Goal: Task Accomplishment & Management: Manage account settings

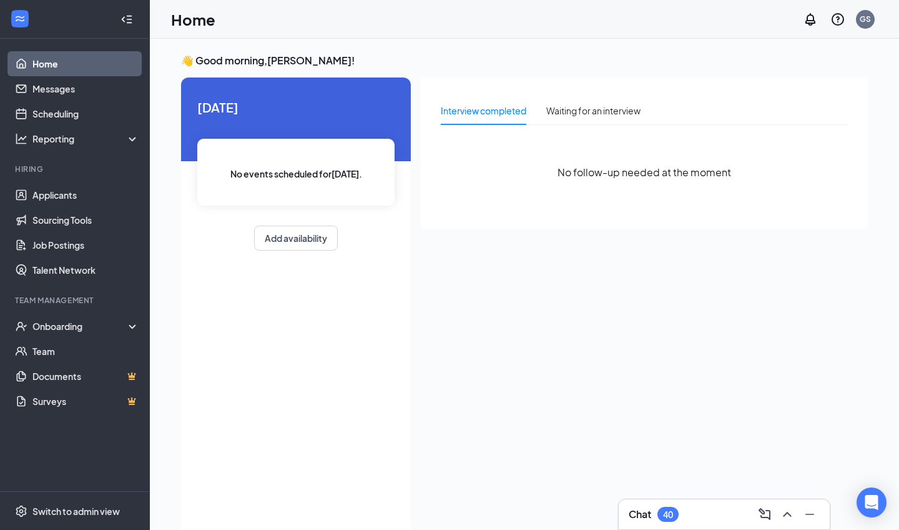
click at [666, 520] on div "40" at bounding box center [668, 513] width 21 height 15
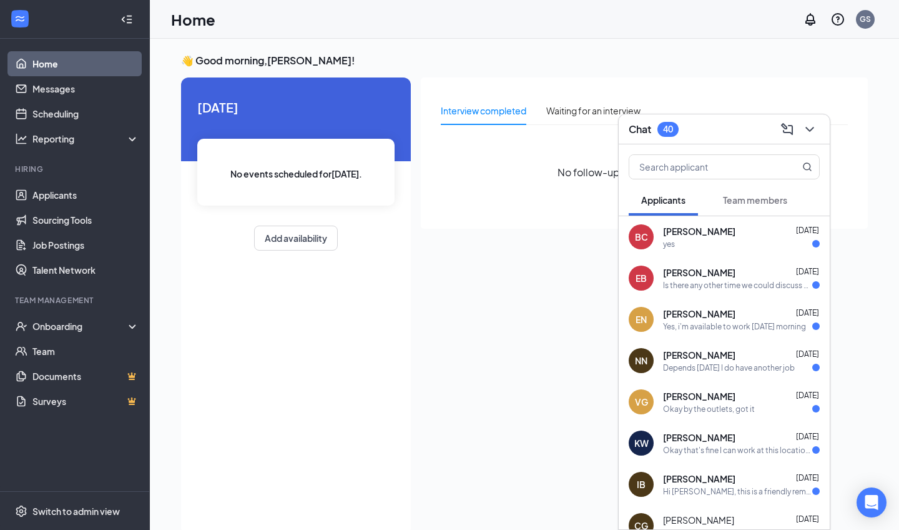
click at [743, 192] on button "Team members" at bounding box center [755, 199] width 89 height 31
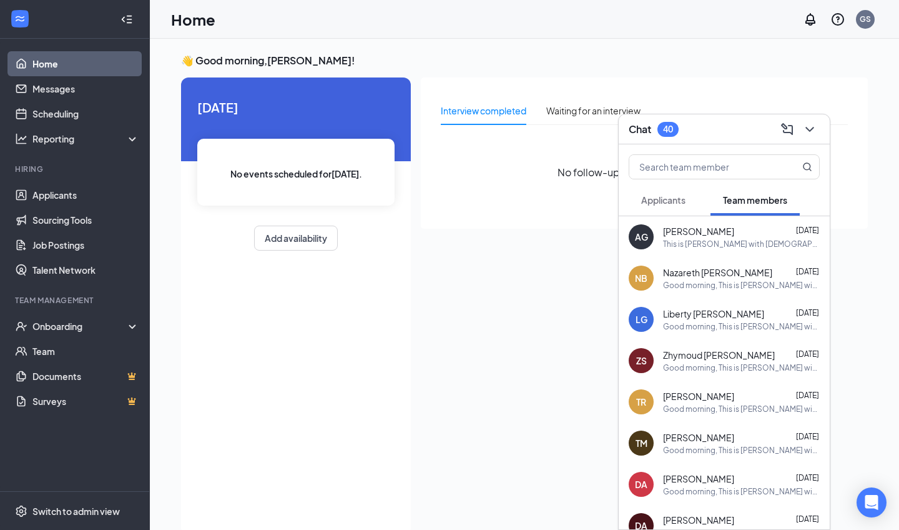
click at [694, 211] on button "Applicants" at bounding box center [663, 199] width 69 height 31
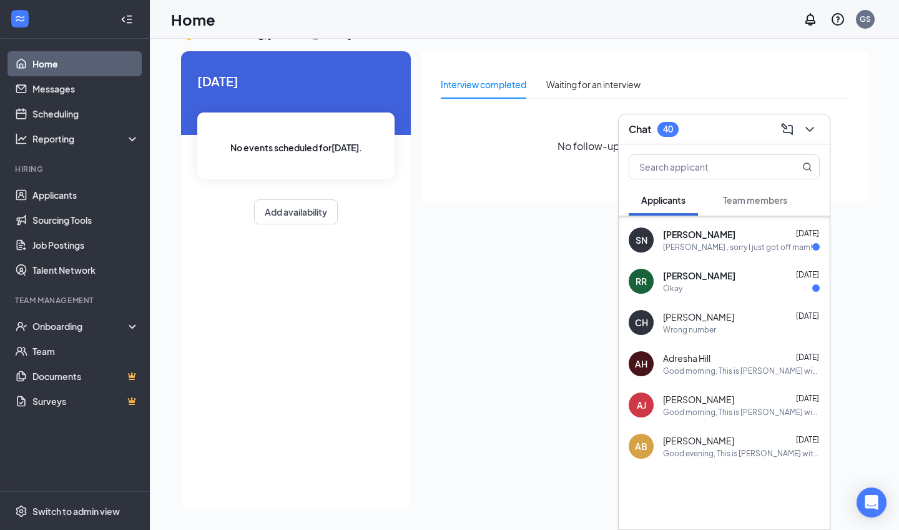
scroll to position [1893, 0]
click at [718, 285] on div "Okay" at bounding box center [741, 288] width 157 height 11
click at [719, 245] on div "[PERSON_NAME] , sorry I just got off mam!" at bounding box center [737, 247] width 149 height 11
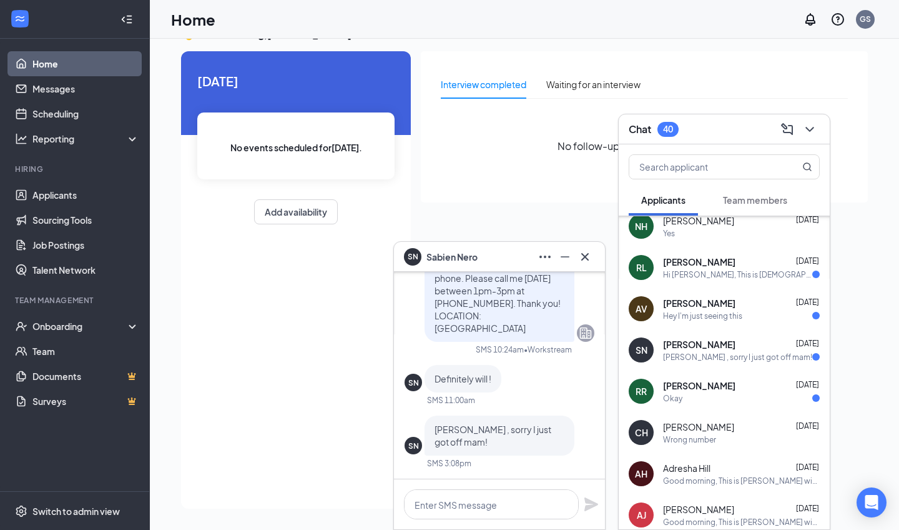
scroll to position [1776, 0]
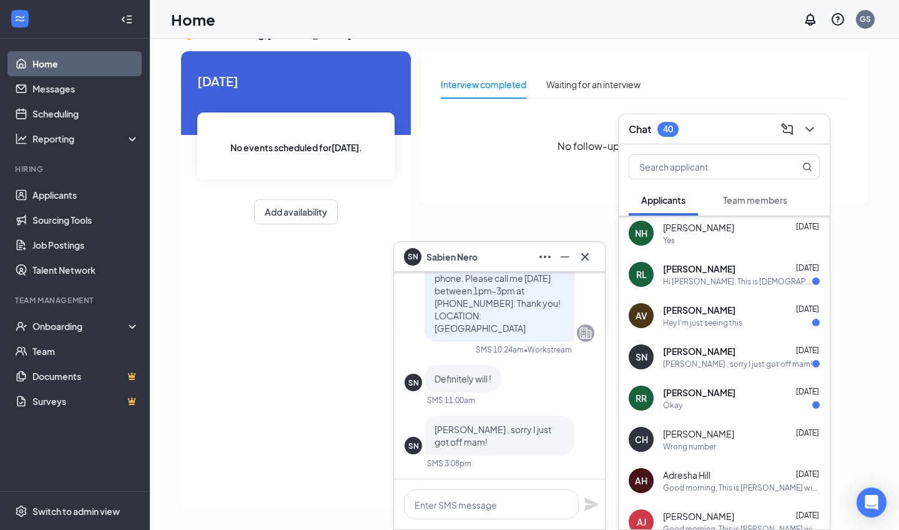
click at [720, 317] on div "Hey I'm just seeing this" at bounding box center [702, 322] width 79 height 11
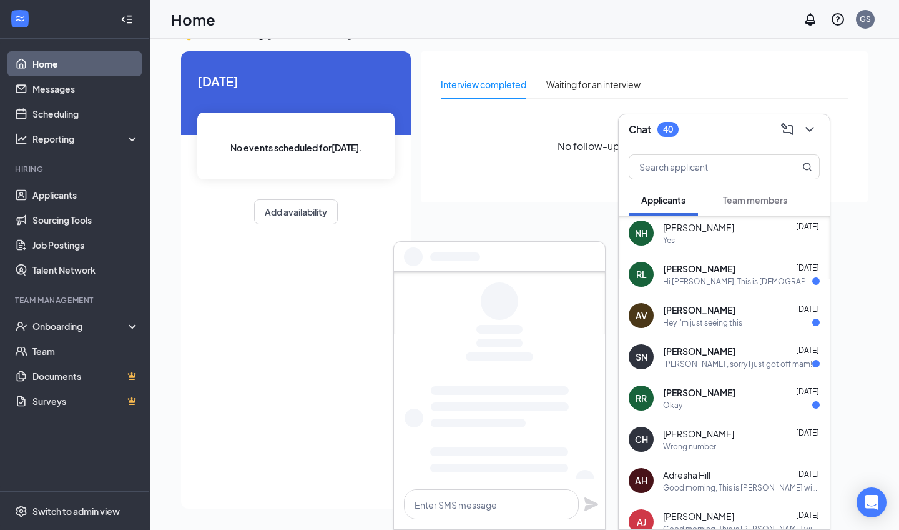
click at [727, 287] on div "RL [PERSON_NAME] [DATE] Hi [PERSON_NAME], This is [DEMOGRAPHIC_DATA]-fil-A [PER…" at bounding box center [724, 274] width 211 height 41
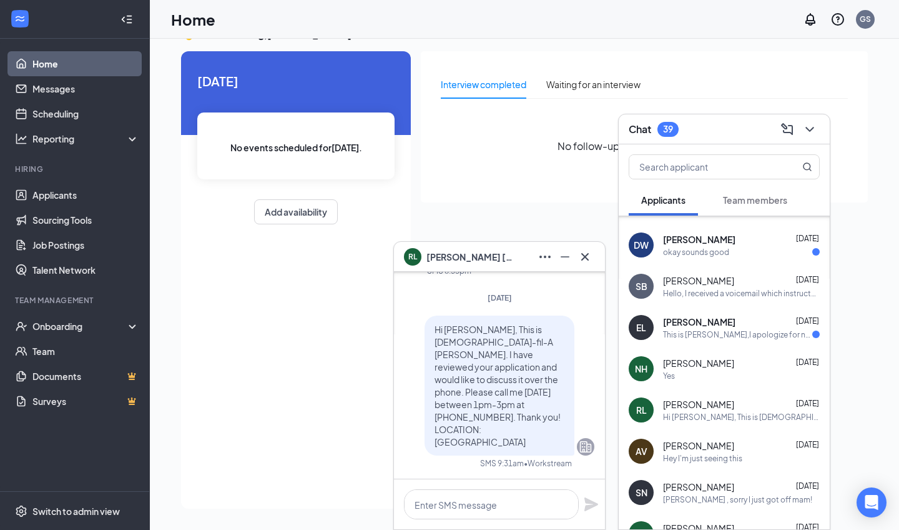
scroll to position [1653, 0]
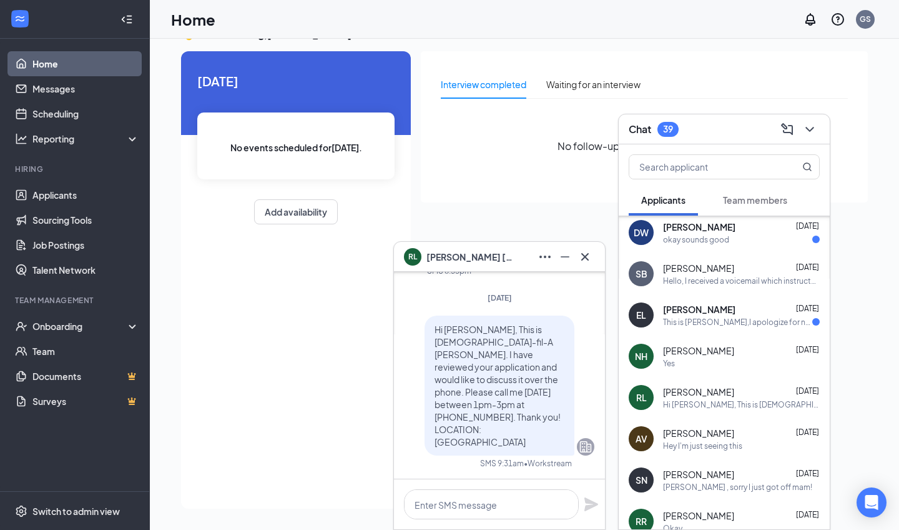
click at [728, 315] on div "[PERSON_NAME] [DATE] This is [PERSON_NAME],I apologize for not calling in the a…" at bounding box center [741, 315] width 157 height 24
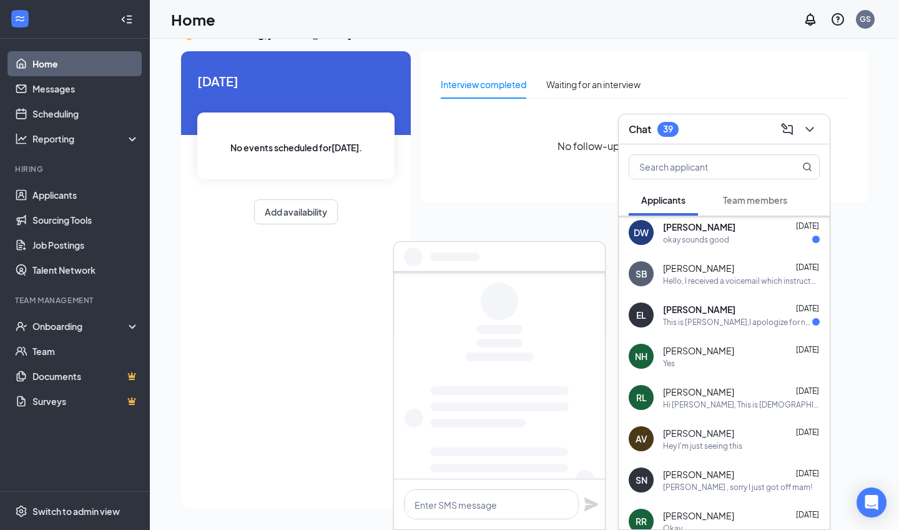
click at [733, 272] on span "[PERSON_NAME]" at bounding box center [698, 268] width 71 height 12
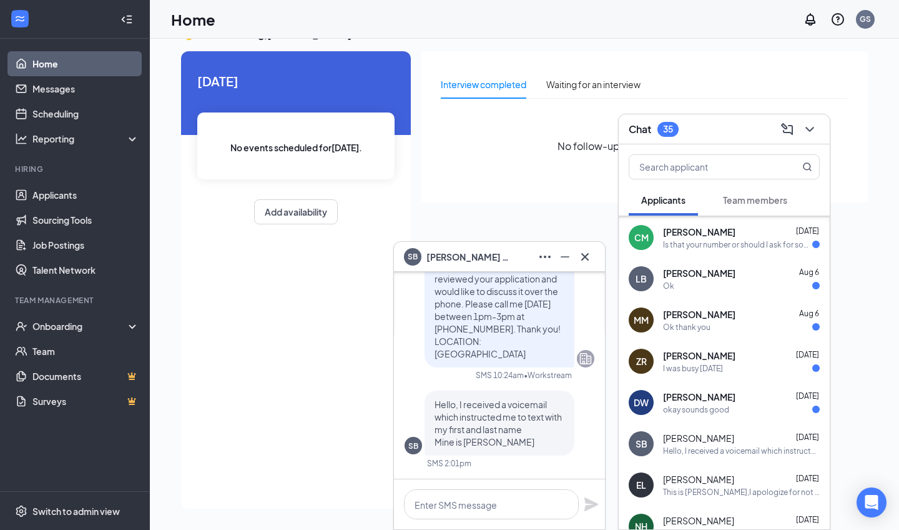
scroll to position [1485, 0]
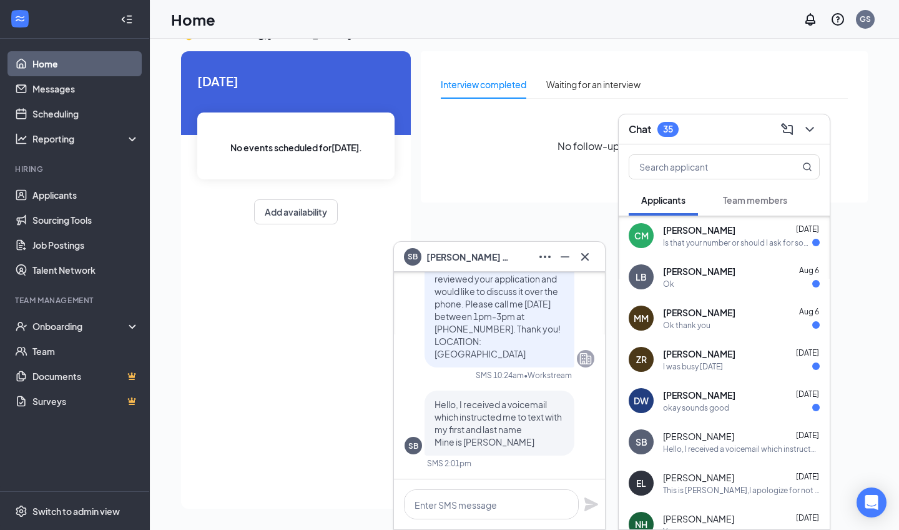
click at [706, 403] on div "okay sounds good" at bounding box center [696, 407] width 66 height 11
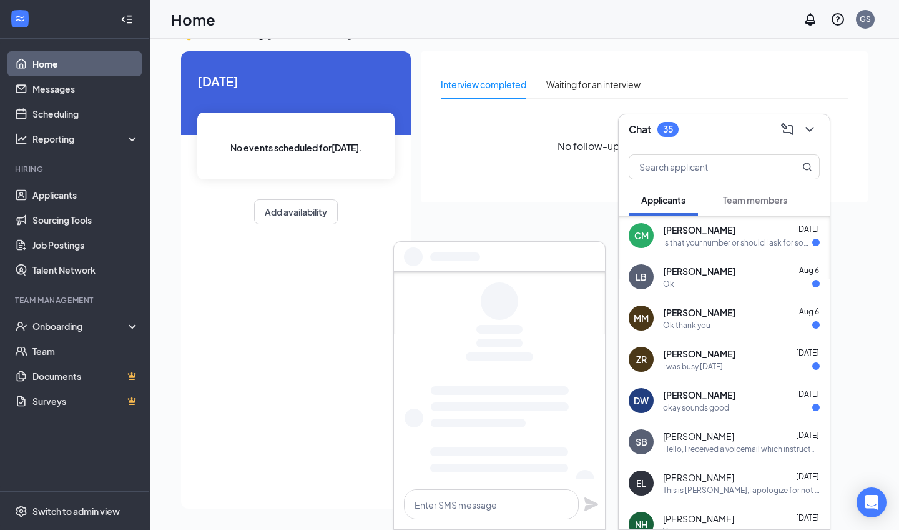
click at [713, 371] on div "I was busy [DATE]" at bounding box center [693, 366] width 60 height 11
click at [721, 327] on div "Ok thank you" at bounding box center [741, 325] width 157 height 11
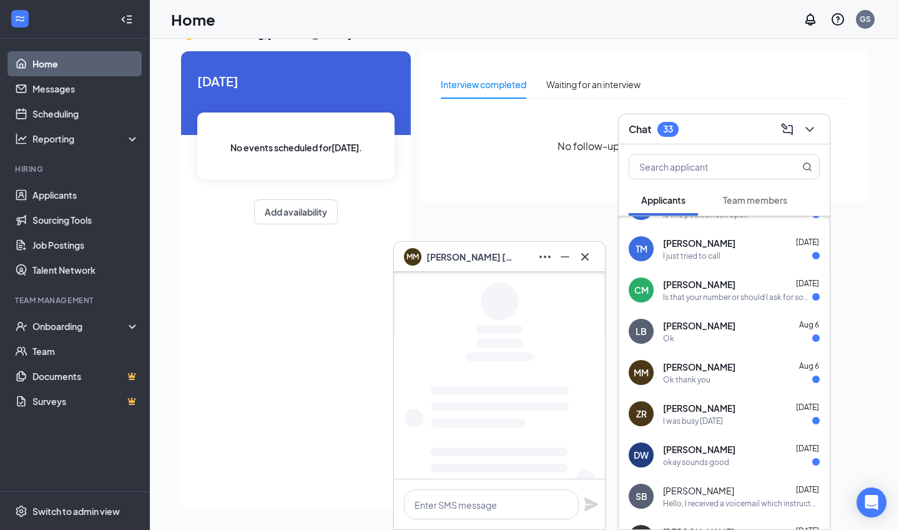
click at [721, 327] on div "[PERSON_NAME] [DATE]" at bounding box center [741, 325] width 157 height 12
click at [724, 290] on div "[PERSON_NAME] [DATE]" at bounding box center [741, 284] width 157 height 12
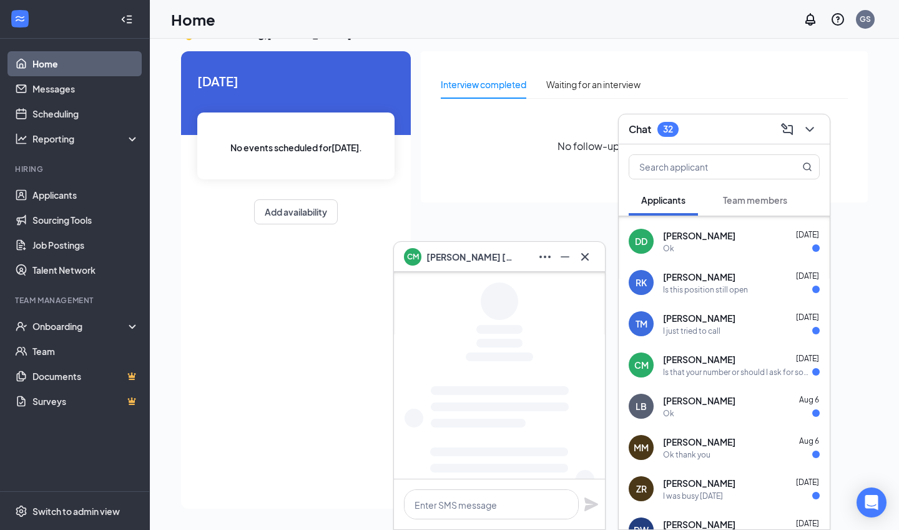
click at [726, 313] on span "[PERSON_NAME]" at bounding box center [699, 318] width 72 height 12
click at [736, 274] on span "[PERSON_NAME]" at bounding box center [699, 276] width 72 height 12
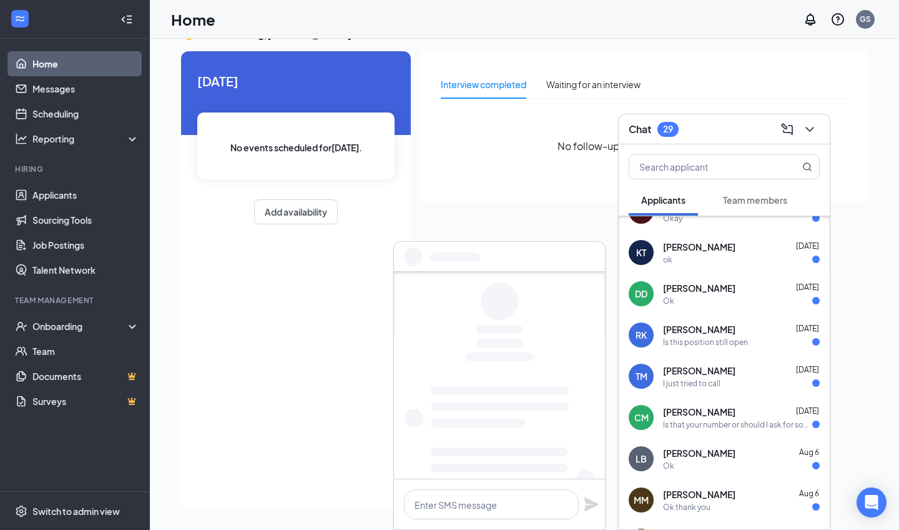
scroll to position [1291, 0]
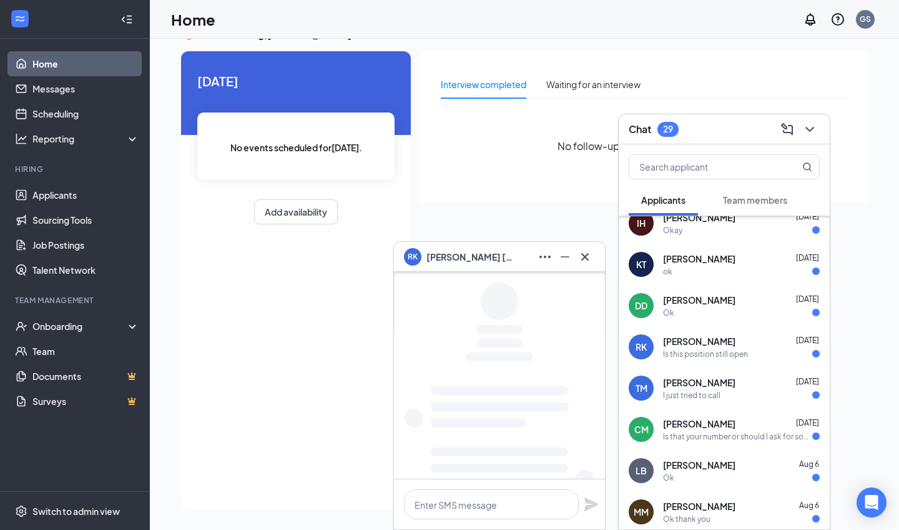
click at [729, 302] on div "[PERSON_NAME] [DATE]" at bounding box center [741, 300] width 157 height 12
click at [733, 256] on div "[PERSON_NAME] [DATE]" at bounding box center [741, 258] width 157 height 12
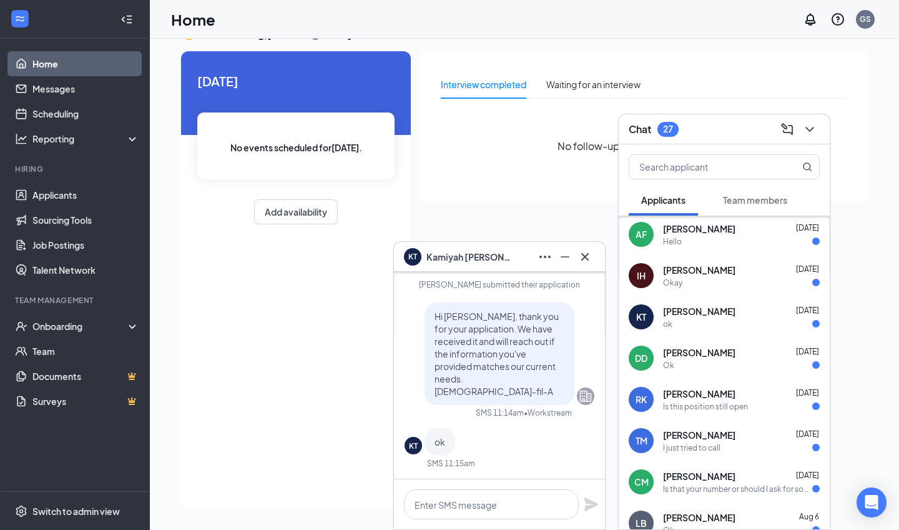
click at [733, 283] on div "Okay" at bounding box center [741, 282] width 157 height 11
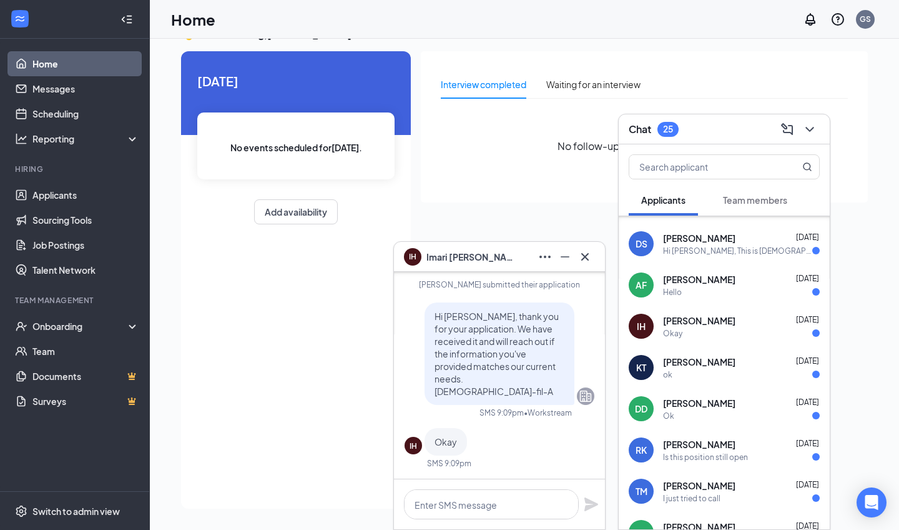
click at [733, 283] on div "[PERSON_NAME] [DATE]" at bounding box center [741, 279] width 157 height 12
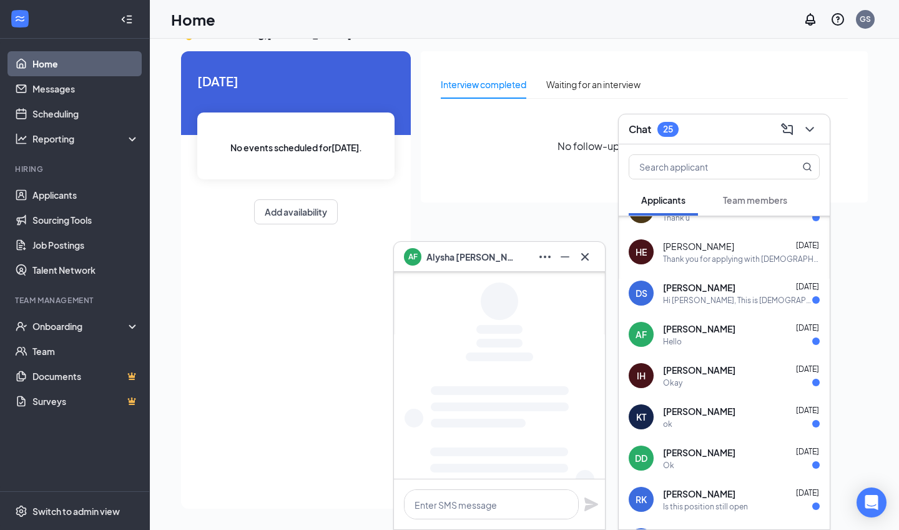
scroll to position [1129, 0]
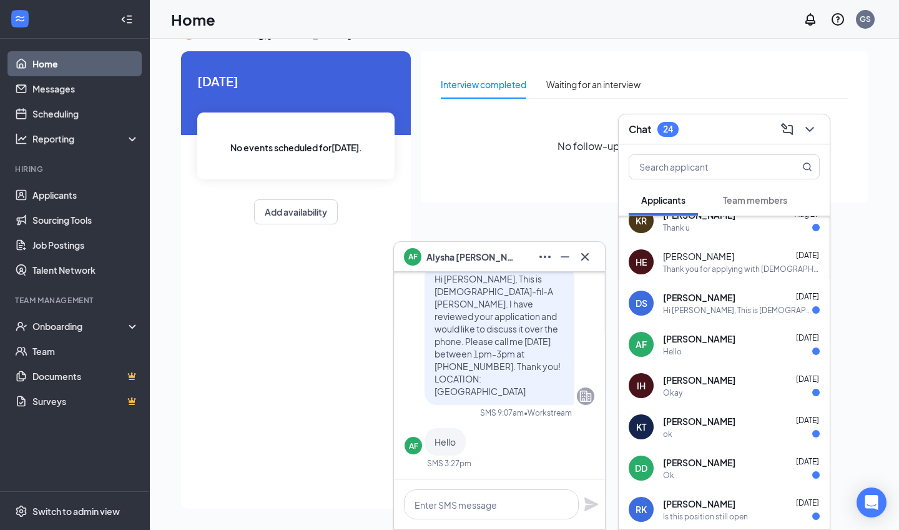
click at [733, 302] on div "[PERSON_NAME] [DATE]" at bounding box center [741, 297] width 157 height 12
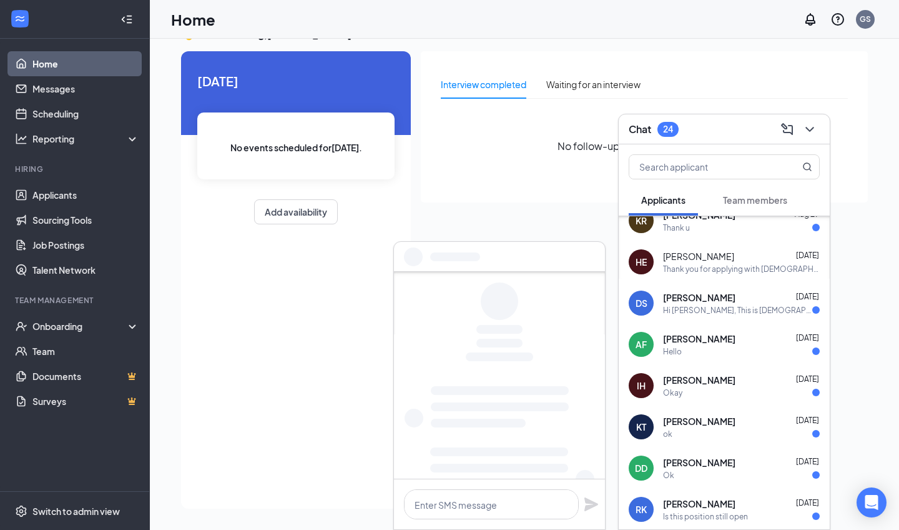
click at [743, 267] on div "Thank you for applying with [DEMOGRAPHIC_DATA]-fil-A [PERSON_NAME]. We currentl…" at bounding box center [741, 269] width 157 height 11
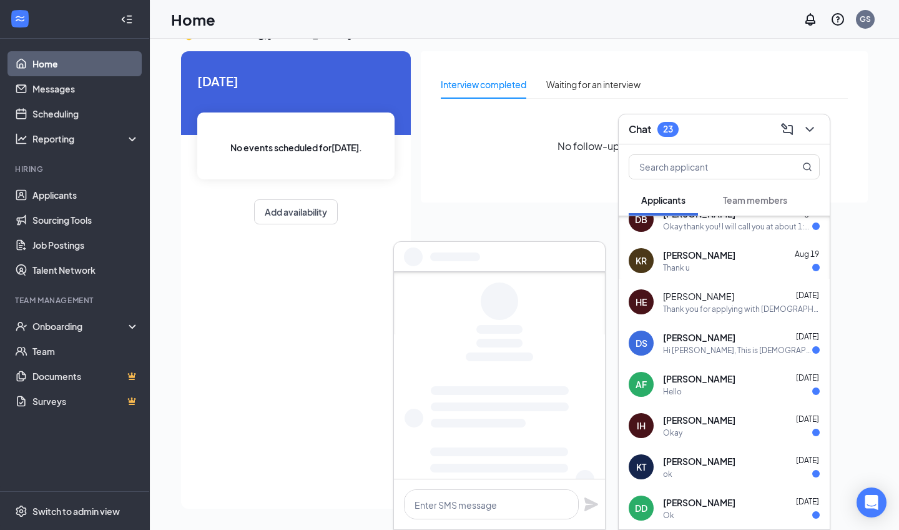
scroll to position [1034, 0]
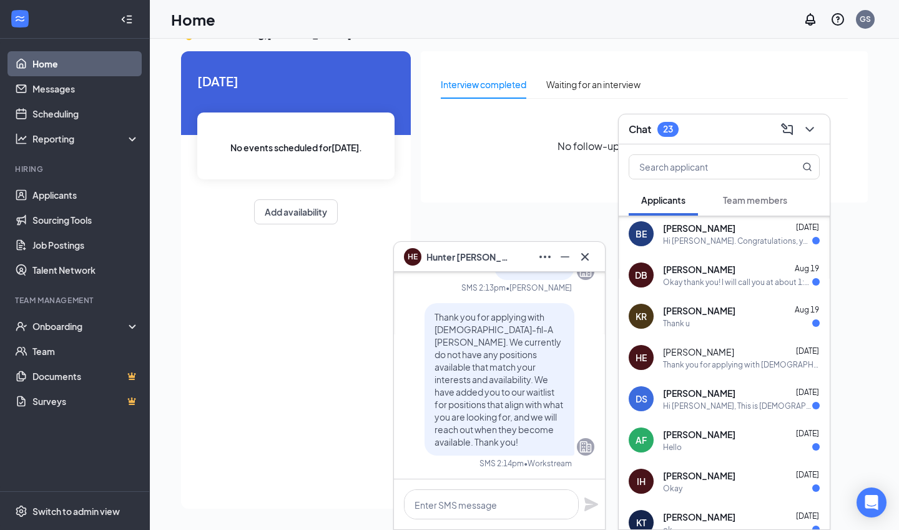
click at [738, 308] on div "[PERSON_NAME] [DATE]" at bounding box center [741, 310] width 157 height 12
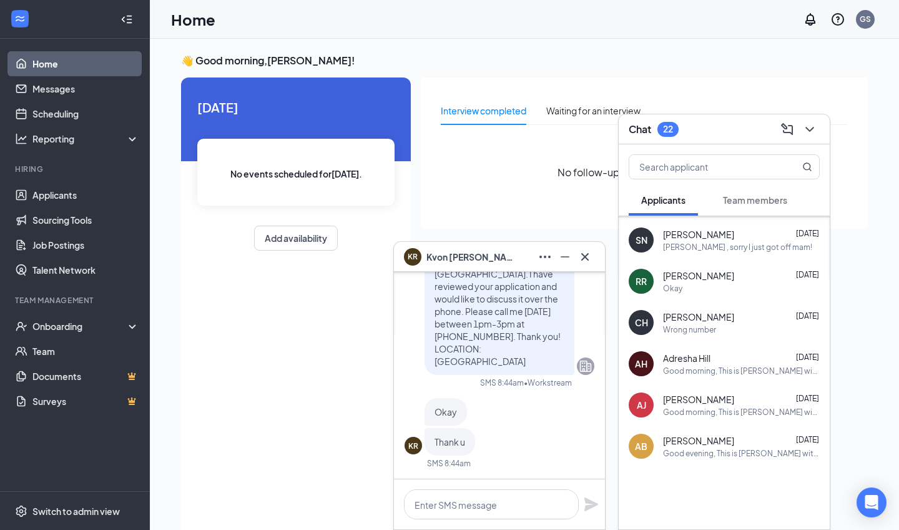
scroll to position [1893, 0]
click at [804, 126] on icon "ChevronDown" at bounding box center [809, 129] width 15 height 15
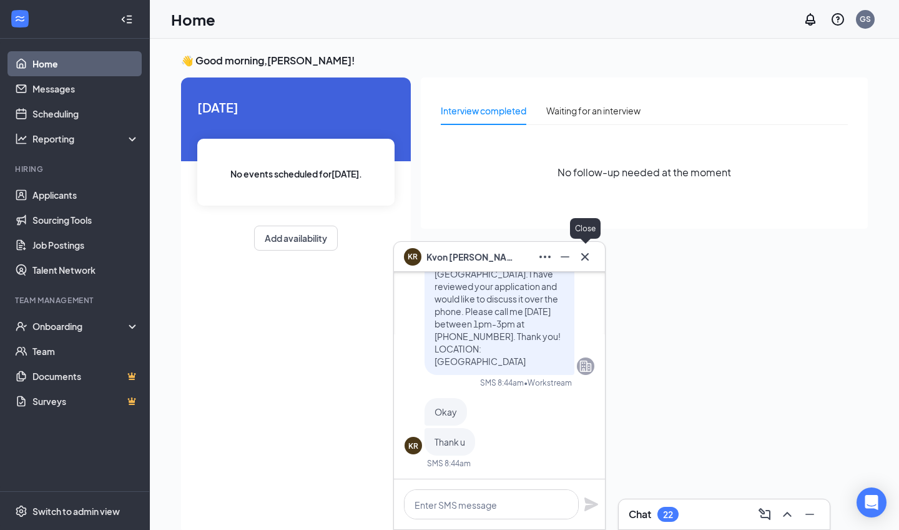
click at [585, 250] on icon "Cross" at bounding box center [585, 256] width 15 height 15
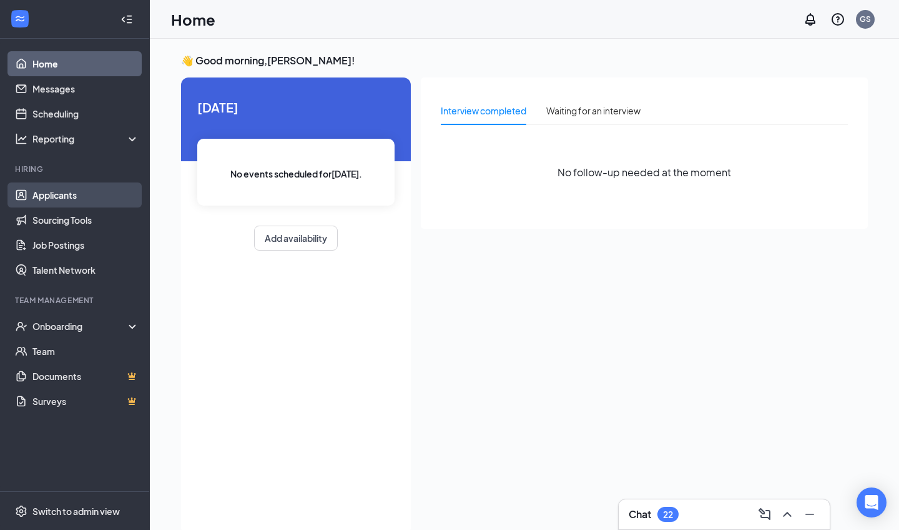
click at [121, 187] on link "Applicants" at bounding box center [85, 194] width 107 height 25
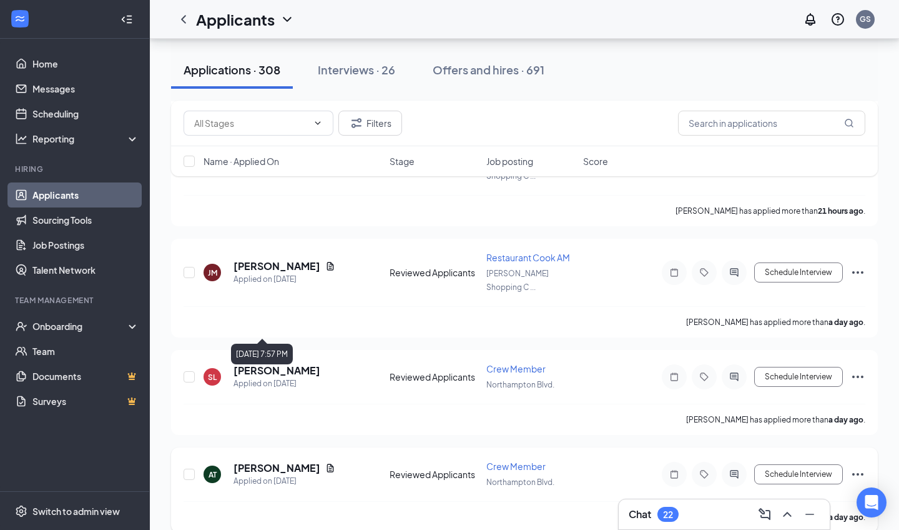
scroll to position [2595, 0]
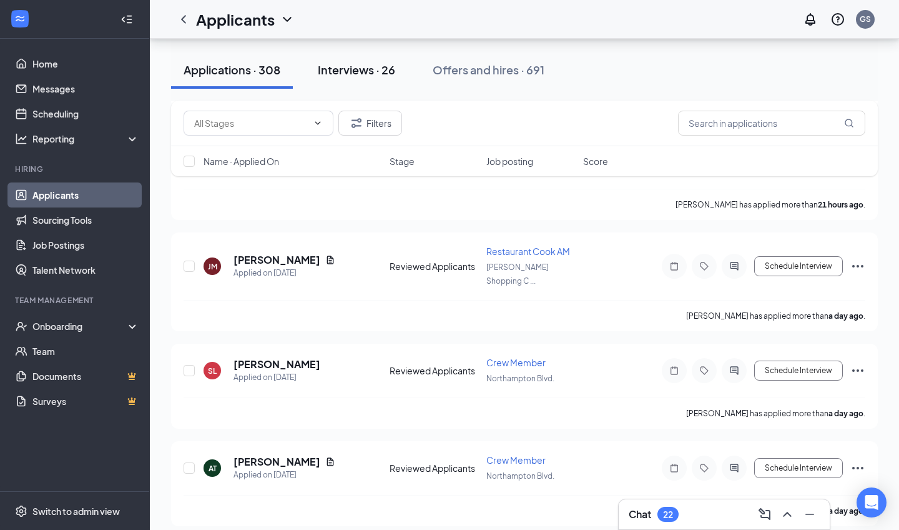
click at [390, 57] on button "Interviews · 26" at bounding box center [356, 69] width 102 height 37
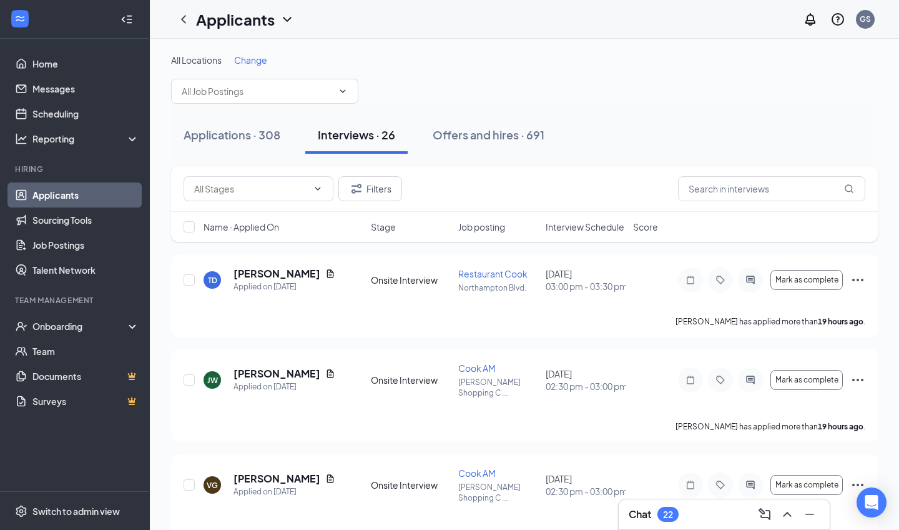
click at [589, 225] on span "Interview Schedule" at bounding box center [585, 226] width 79 height 12
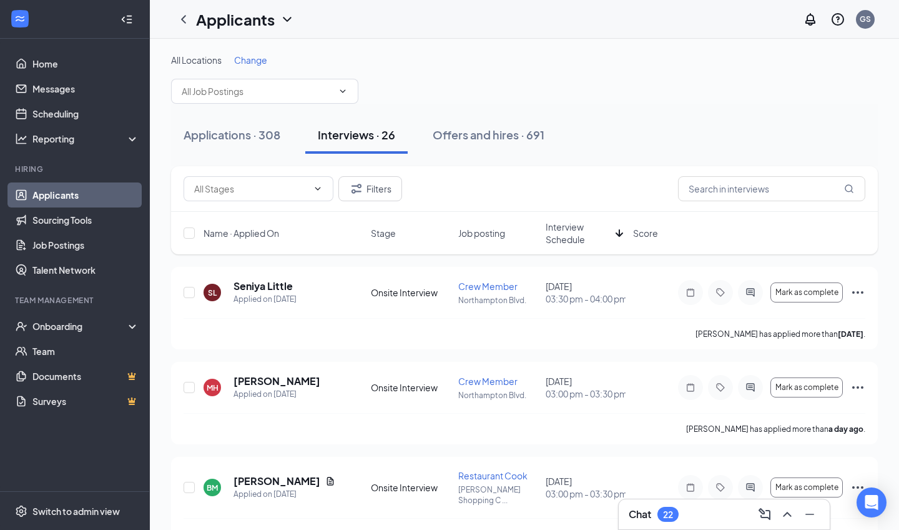
click at [588, 225] on span "Interview Schedule" at bounding box center [578, 232] width 65 height 25
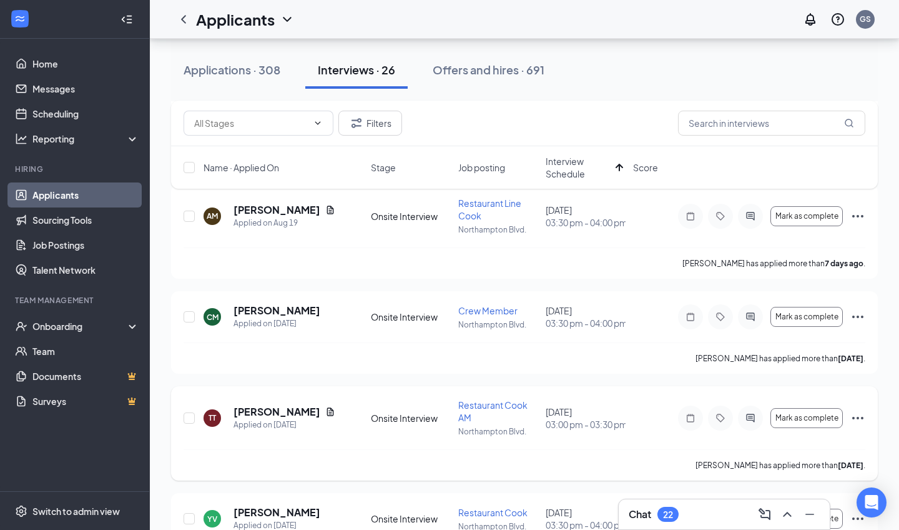
scroll to position [704, 0]
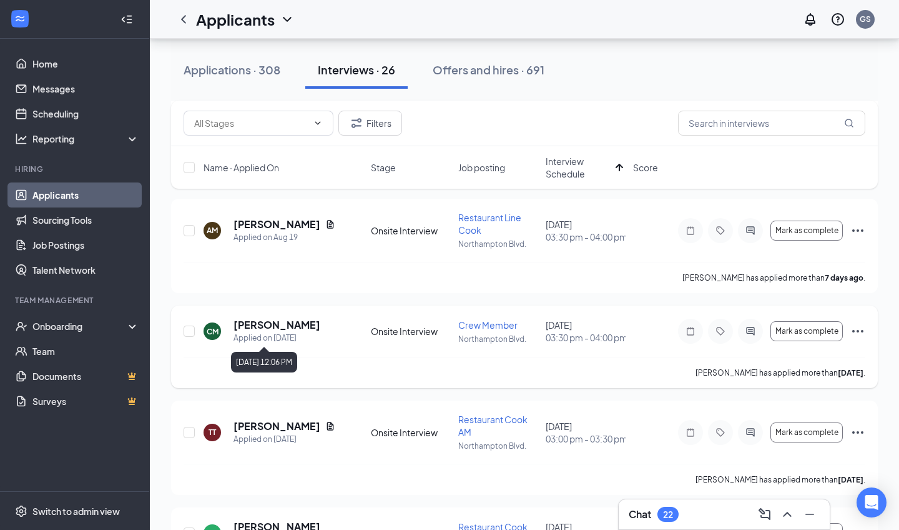
click at [315, 325] on h5 "[PERSON_NAME]" at bounding box center [277, 325] width 87 height 14
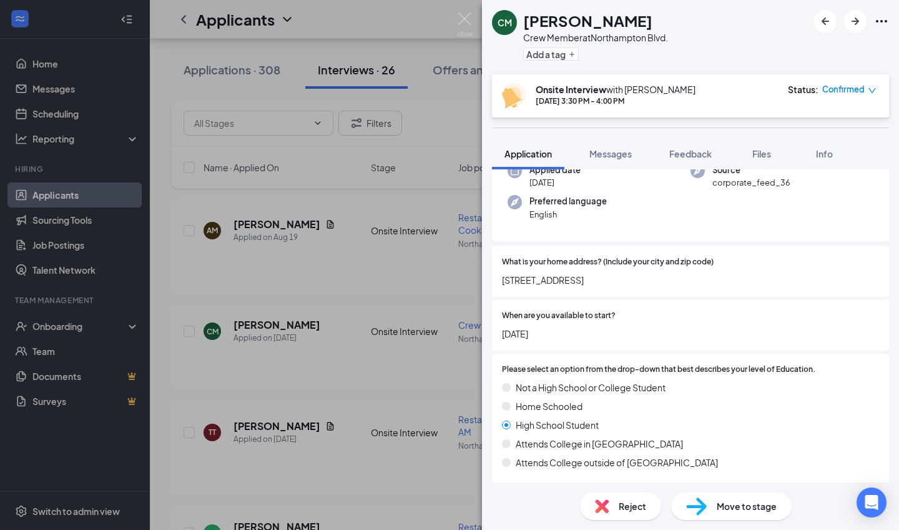
scroll to position [2, 0]
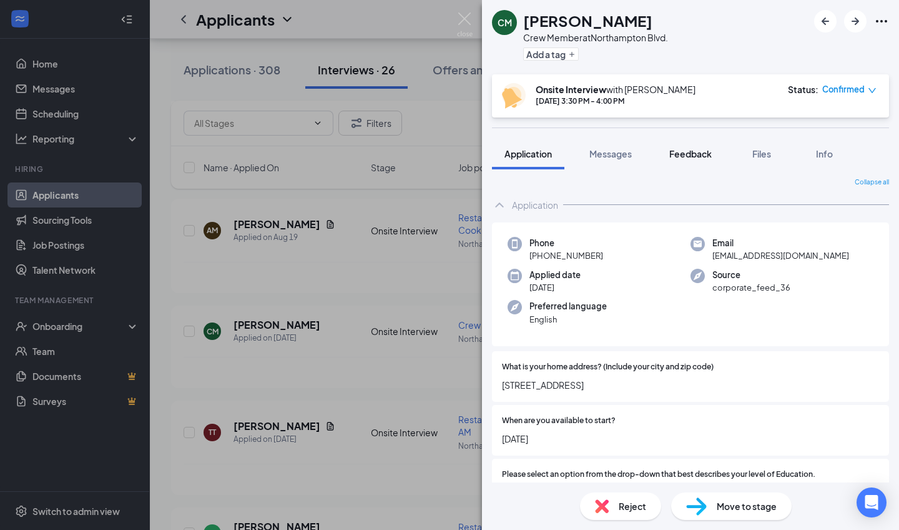
click at [673, 161] on button "Feedback" at bounding box center [690, 153] width 67 height 31
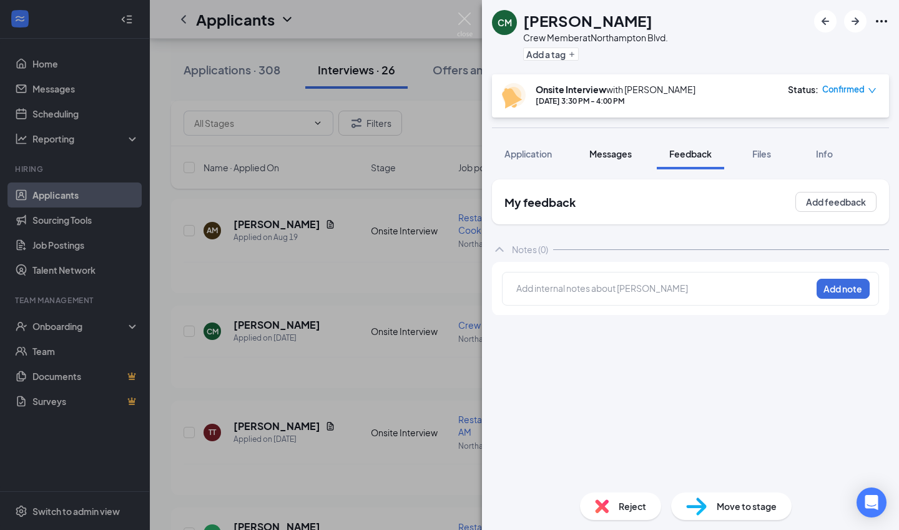
click at [626, 154] on span "Messages" at bounding box center [611, 153] width 42 height 11
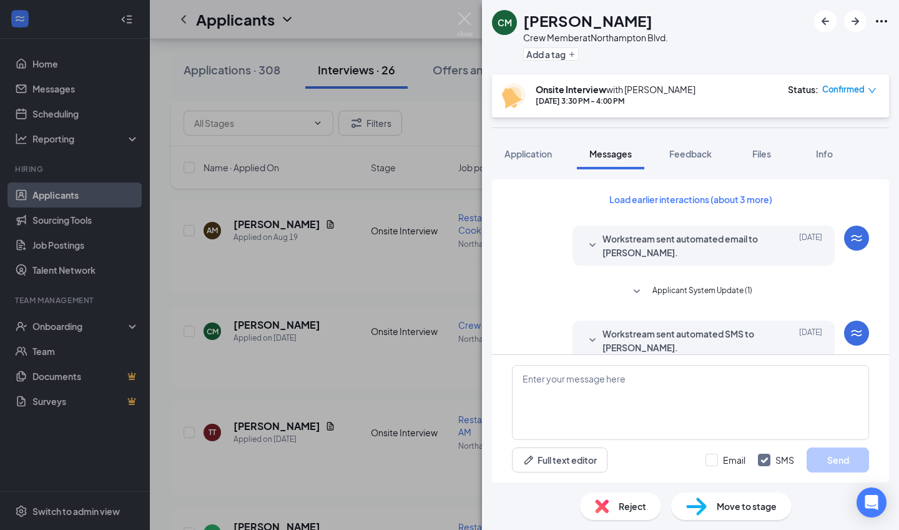
click at [439, 205] on div "CM [PERSON_NAME] Crew Member at [GEOGRAPHIC_DATA]. Add a tag Onsite Interview w…" at bounding box center [449, 265] width 899 height 530
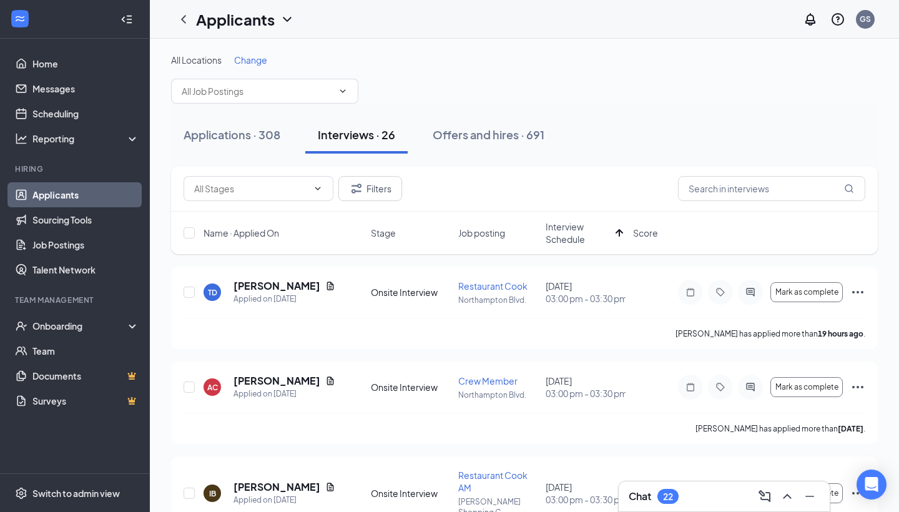
click at [696, 505] on div "Chat 22" at bounding box center [724, 496] width 191 height 20
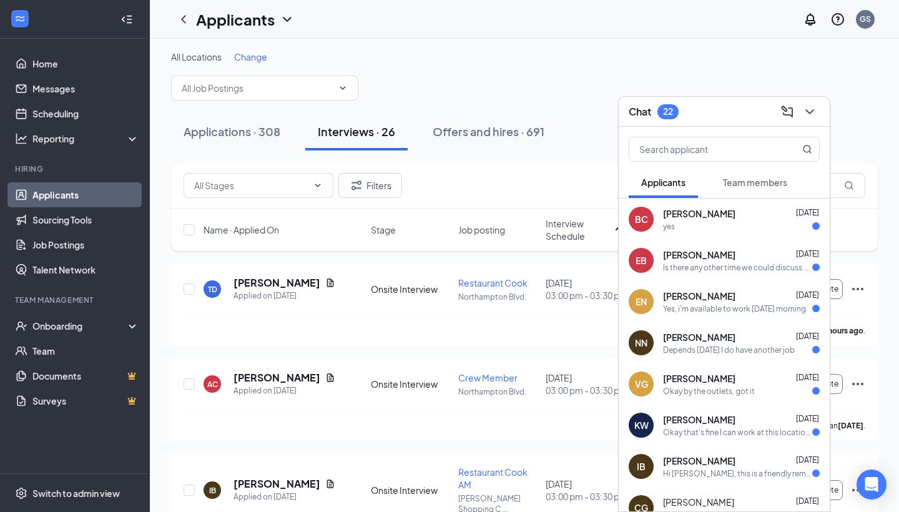
click at [706, 103] on div "Chat 22" at bounding box center [724, 111] width 191 height 19
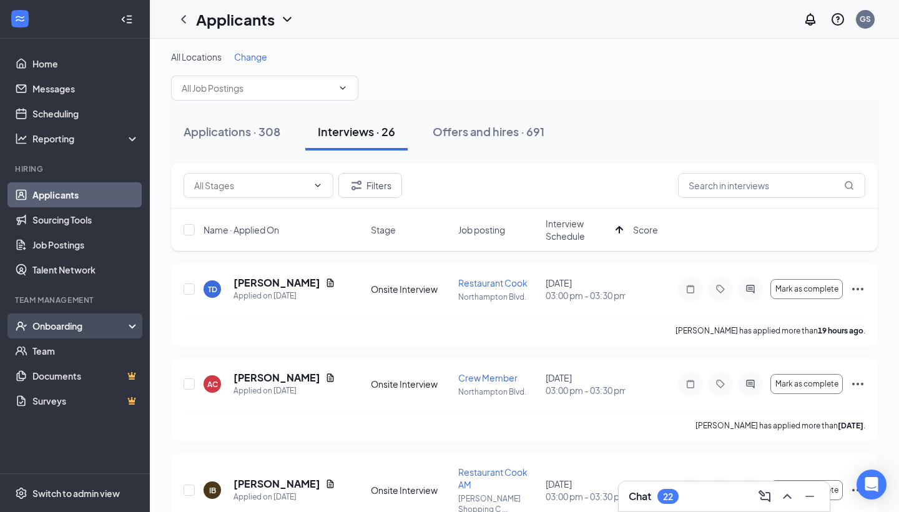
click at [65, 323] on div "Onboarding" at bounding box center [80, 326] width 96 height 12
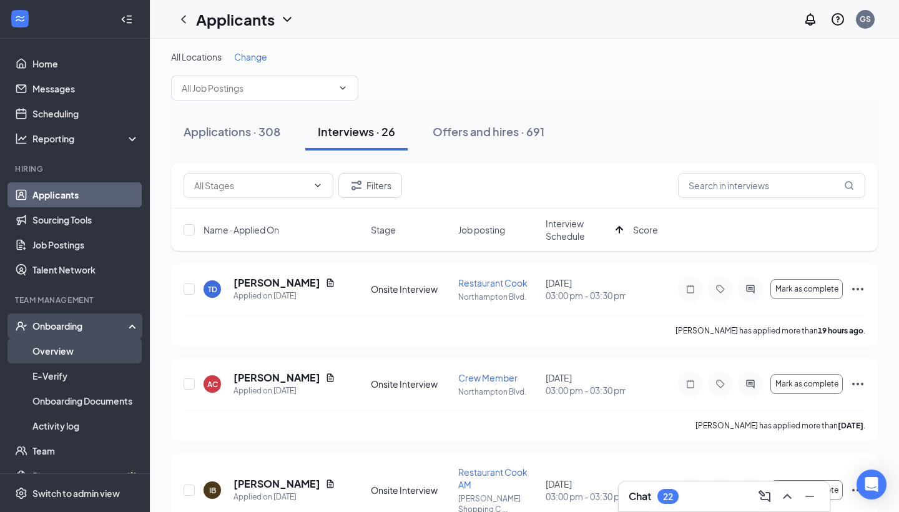
click at [67, 353] on link "Overview" at bounding box center [85, 350] width 107 height 25
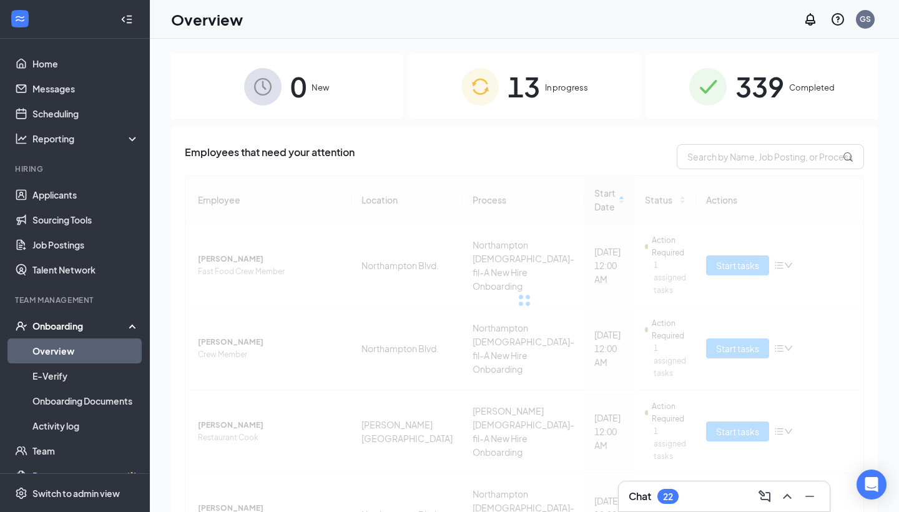
click at [513, 91] on span "13" at bounding box center [524, 86] width 32 height 43
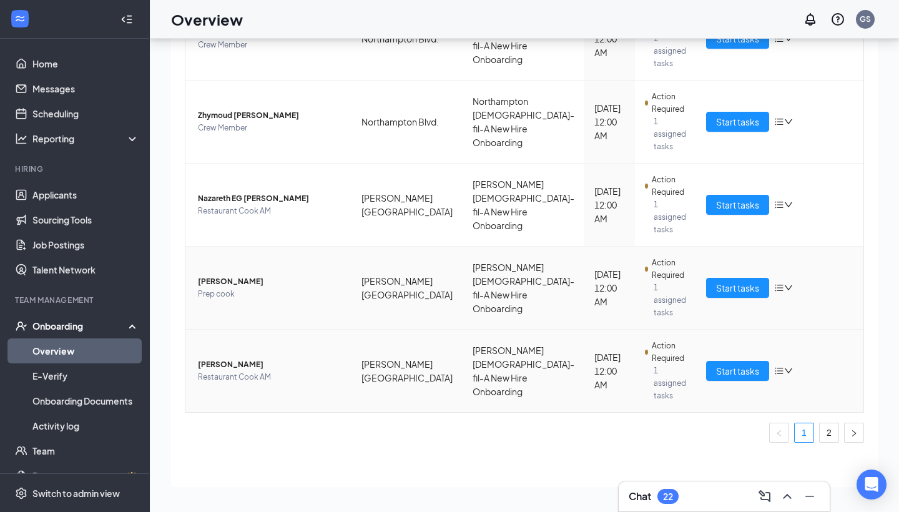
scroll to position [56, 0]
click at [834, 428] on link "2" at bounding box center [829, 432] width 19 height 19
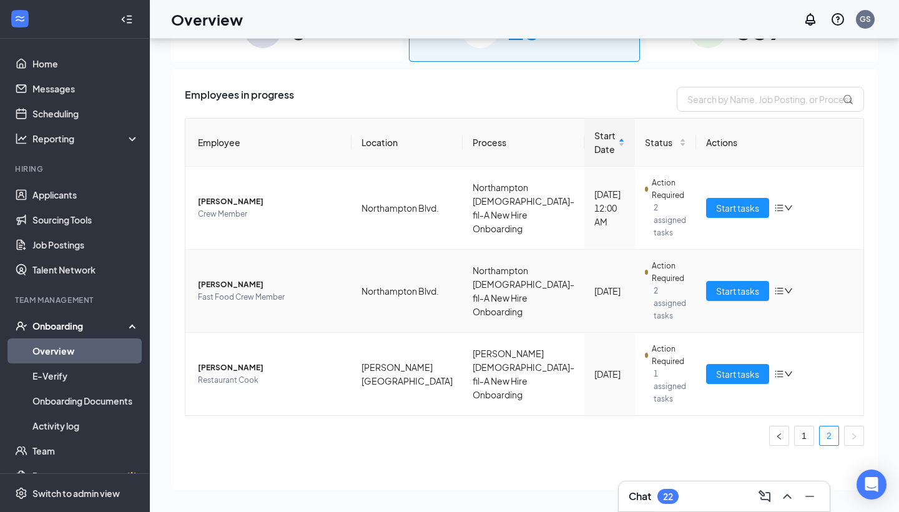
scroll to position [1, 0]
click at [723, 208] on span "Start tasks" at bounding box center [737, 209] width 43 height 14
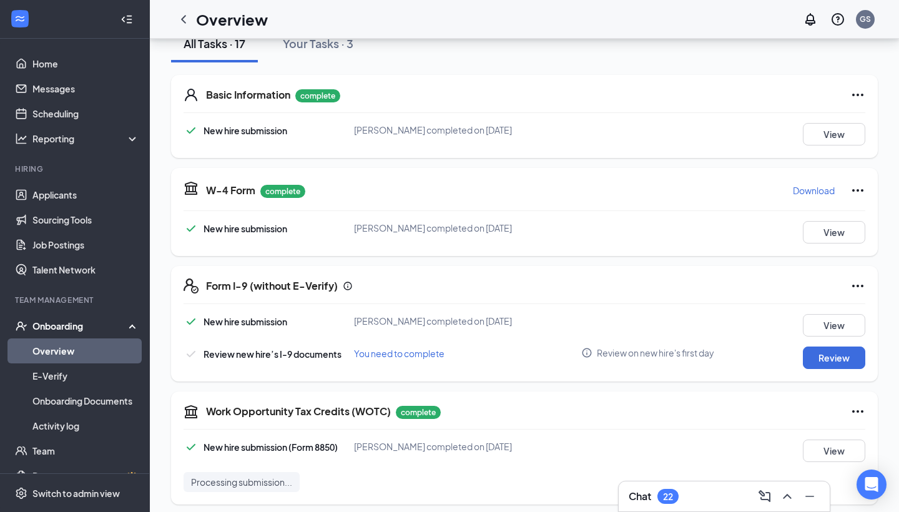
scroll to position [64, 0]
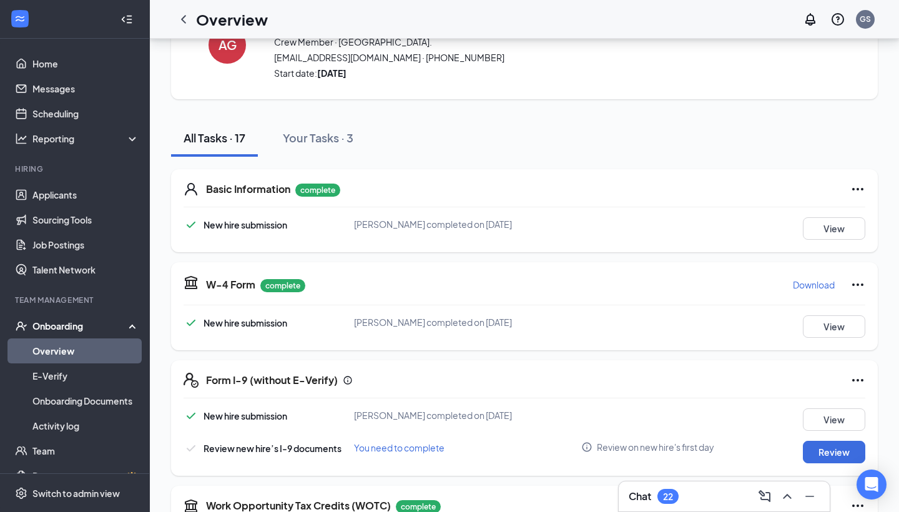
click at [647, 493] on h3 "Chat" at bounding box center [640, 497] width 22 height 14
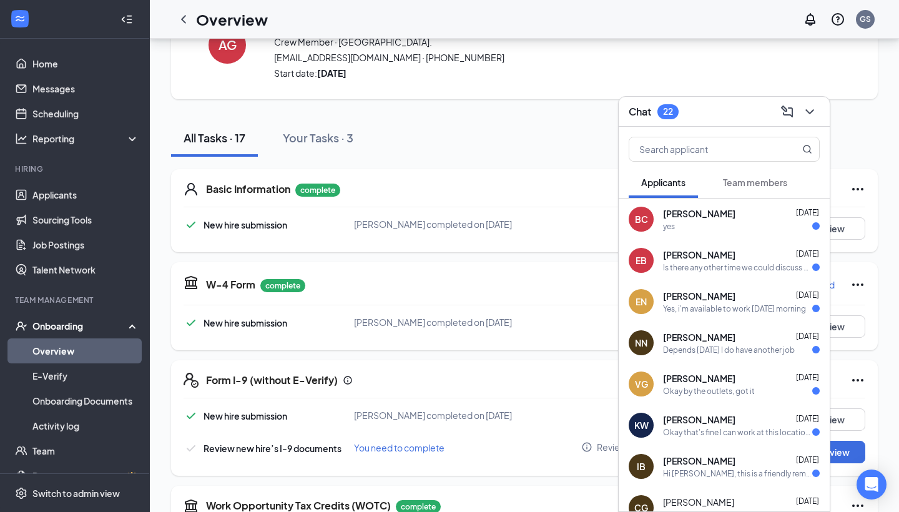
click at [733, 189] on button "Team members" at bounding box center [755, 182] width 89 height 31
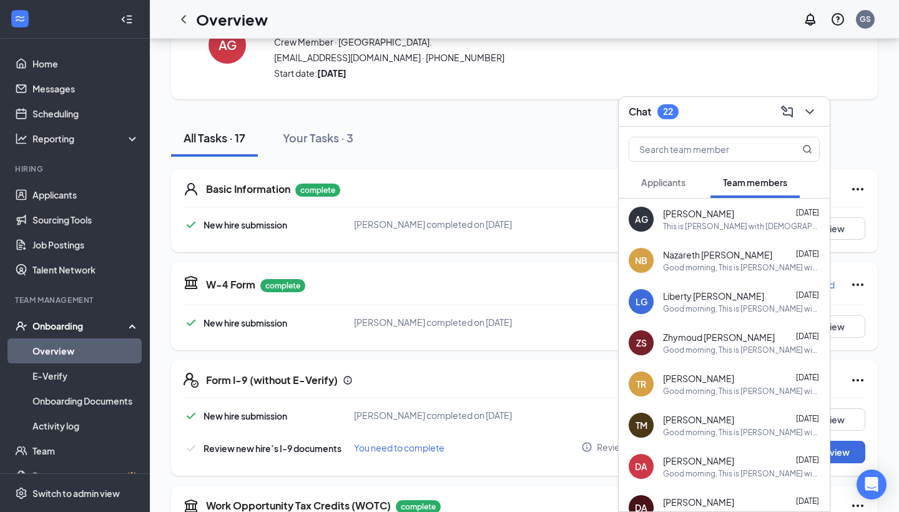
click at [716, 238] on div "AG [PERSON_NAME] [DATE] This is [PERSON_NAME] with [DEMOGRAPHIC_DATA]-fil-A. Yo…" at bounding box center [724, 219] width 211 height 41
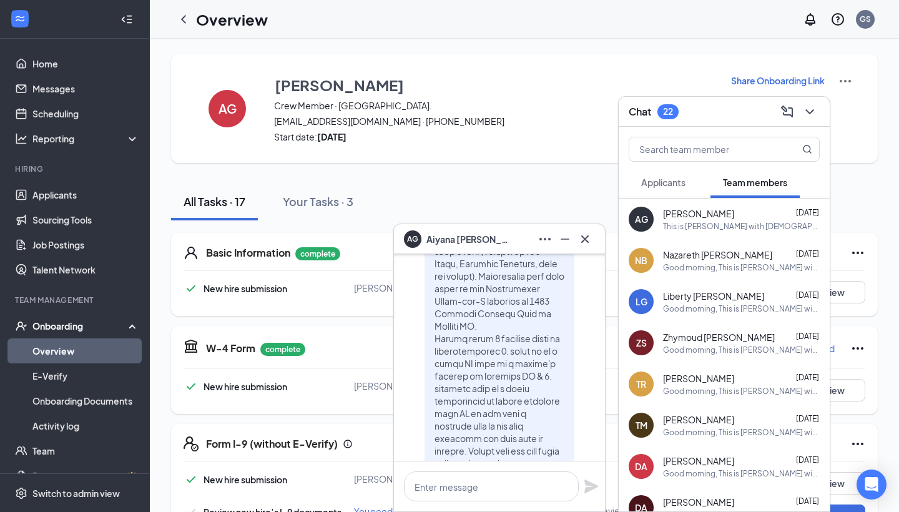
scroll to position [-436, 0]
click at [584, 240] on icon "Cross" at bounding box center [584, 238] width 7 height 7
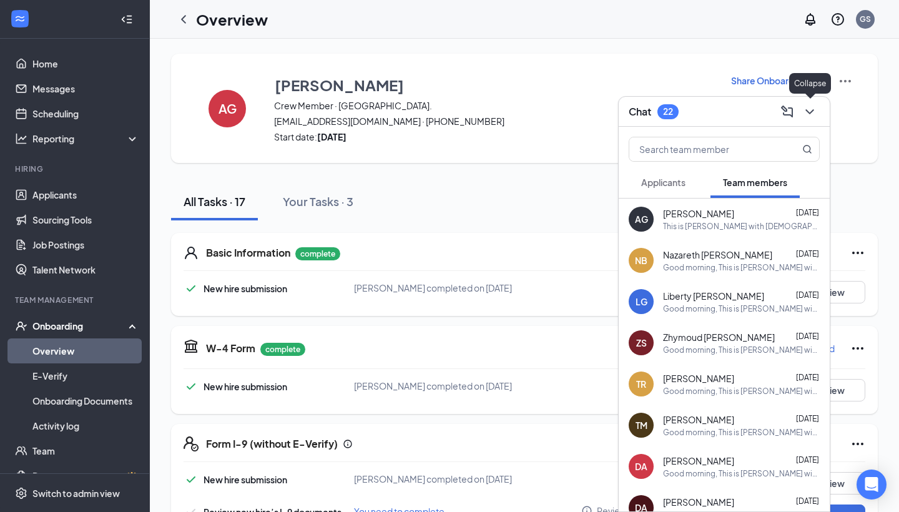
click at [806, 106] on icon "ChevronDown" at bounding box center [809, 111] width 15 height 15
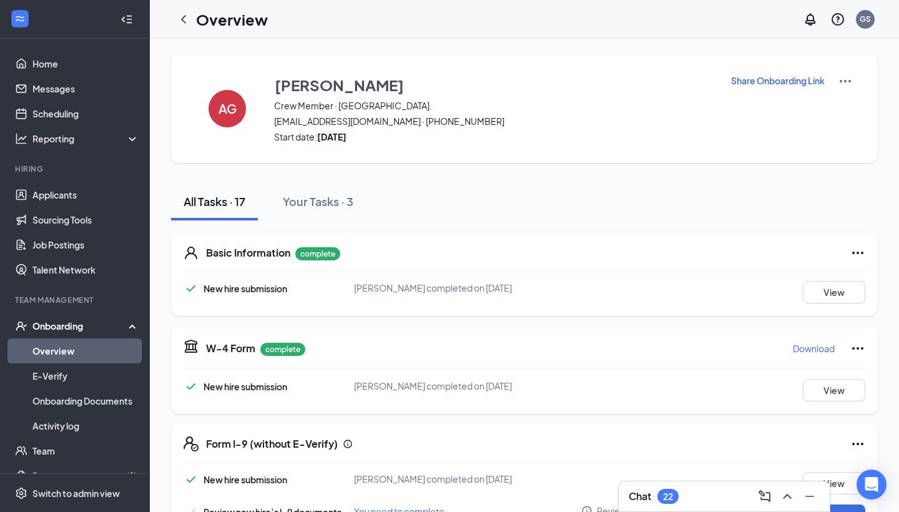
click at [788, 89] on div "Share Onboarding Link" at bounding box center [792, 108] width 122 height 69
click at [786, 86] on p "Share Onboarding Link" at bounding box center [778, 80] width 94 height 12
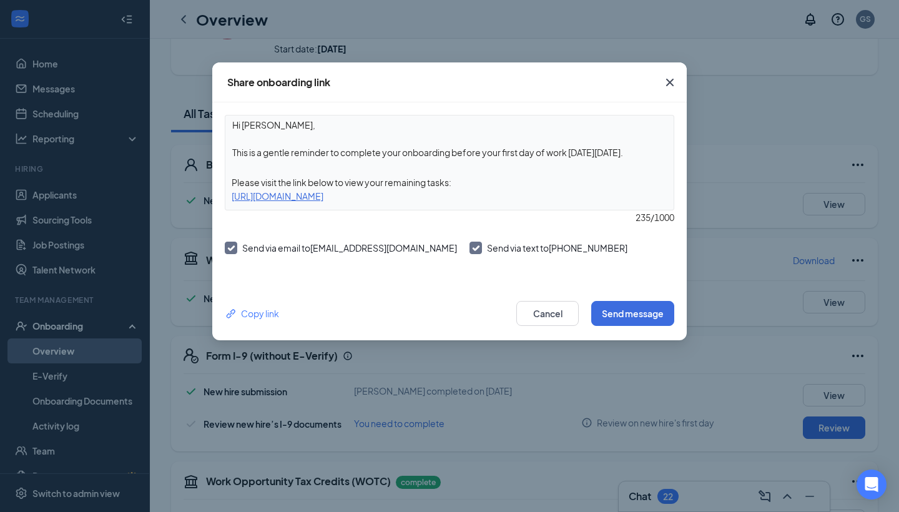
scroll to position [109, 0]
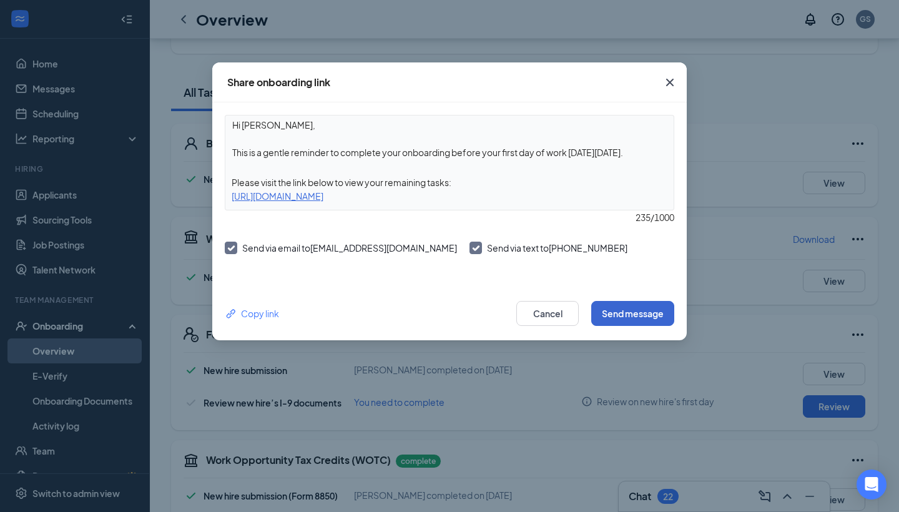
click at [623, 311] on button "Send message" at bounding box center [632, 313] width 83 height 25
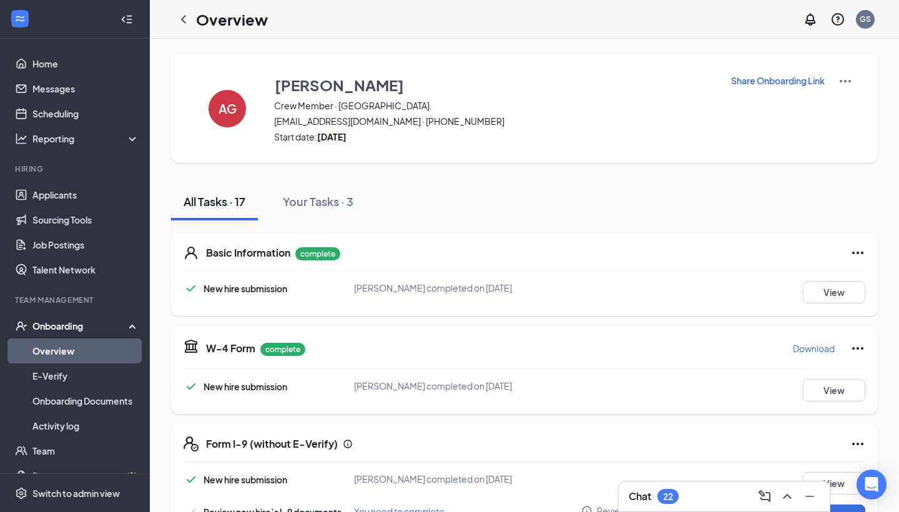
click at [656, 491] on div "Chat 22" at bounding box center [654, 496] width 50 height 15
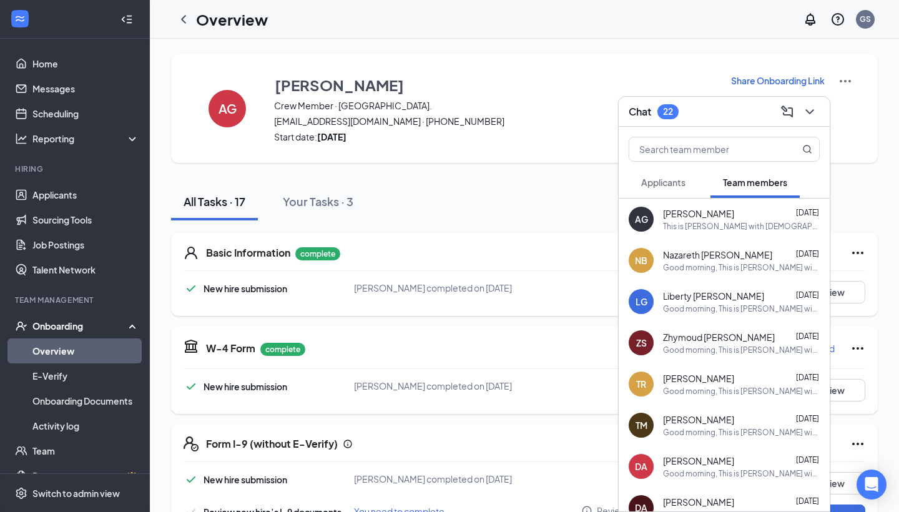
click at [708, 210] on span "[PERSON_NAME]" at bounding box center [698, 213] width 71 height 12
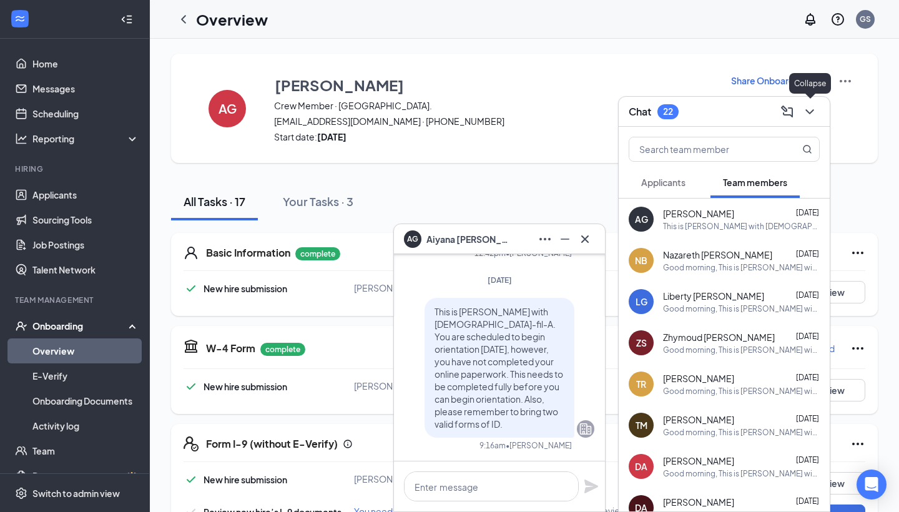
click at [807, 116] on icon "ChevronDown" at bounding box center [809, 111] width 15 height 15
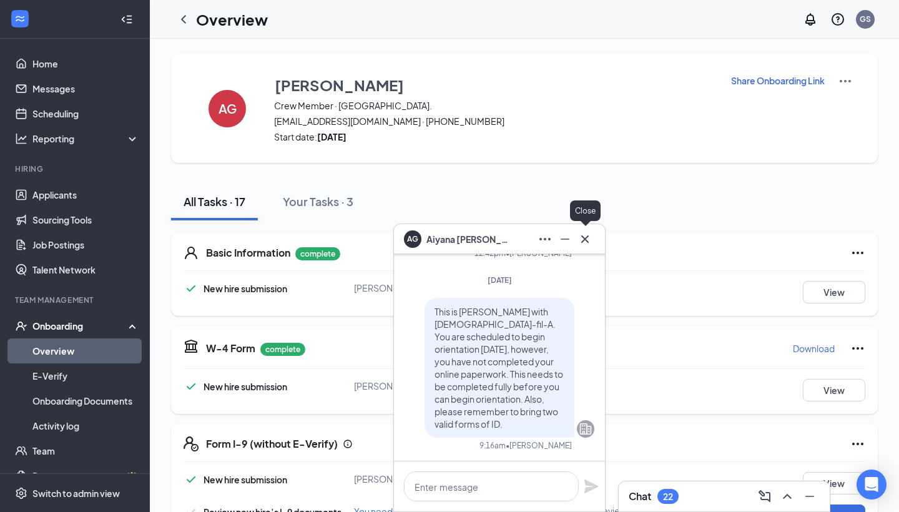
click at [587, 243] on icon "Cross" at bounding box center [585, 239] width 15 height 15
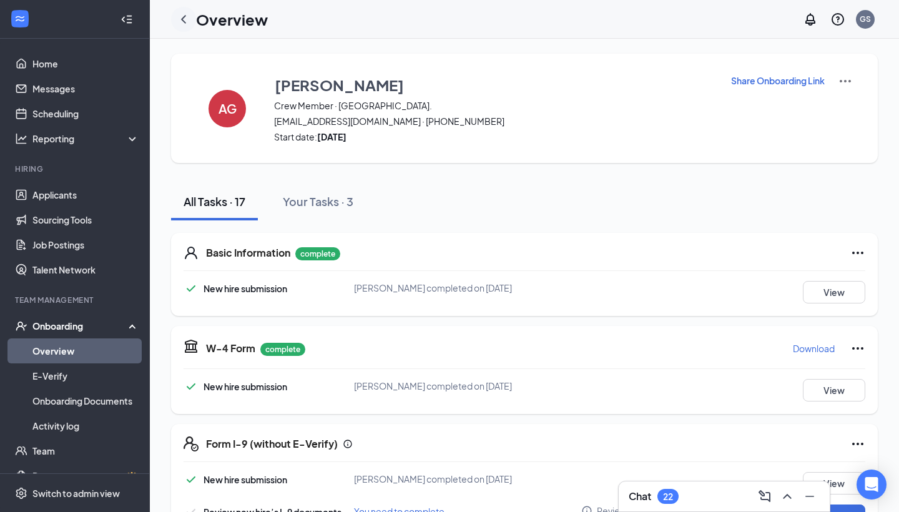
click at [182, 22] on icon "ChevronLeft" at bounding box center [183, 19] width 15 height 15
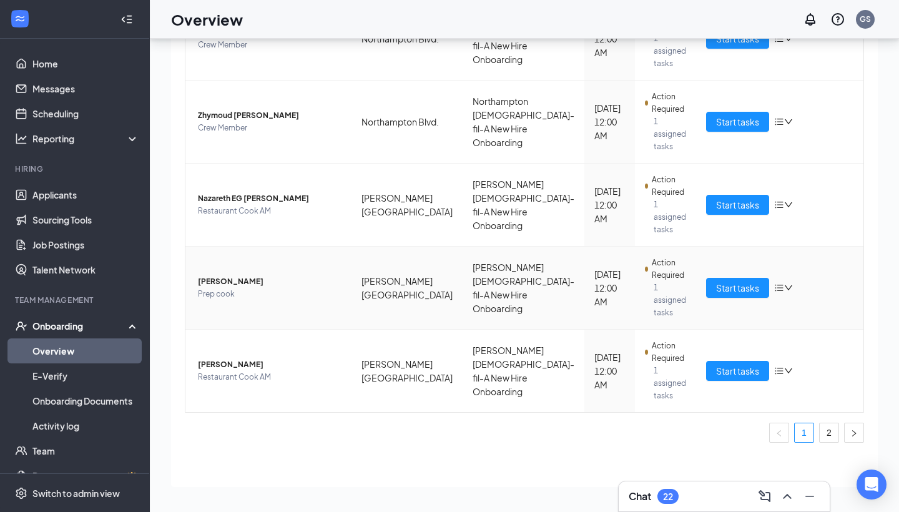
scroll to position [56, 0]
click at [841, 432] on ul "1 2" at bounding box center [524, 433] width 679 height 20
click at [832, 432] on link "2" at bounding box center [829, 432] width 19 height 19
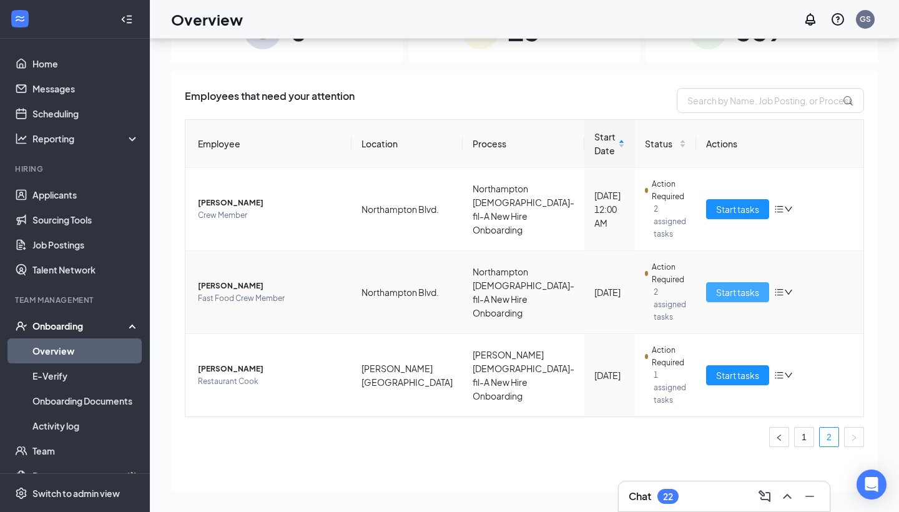
click at [706, 300] on button "Start tasks" at bounding box center [737, 292] width 63 height 20
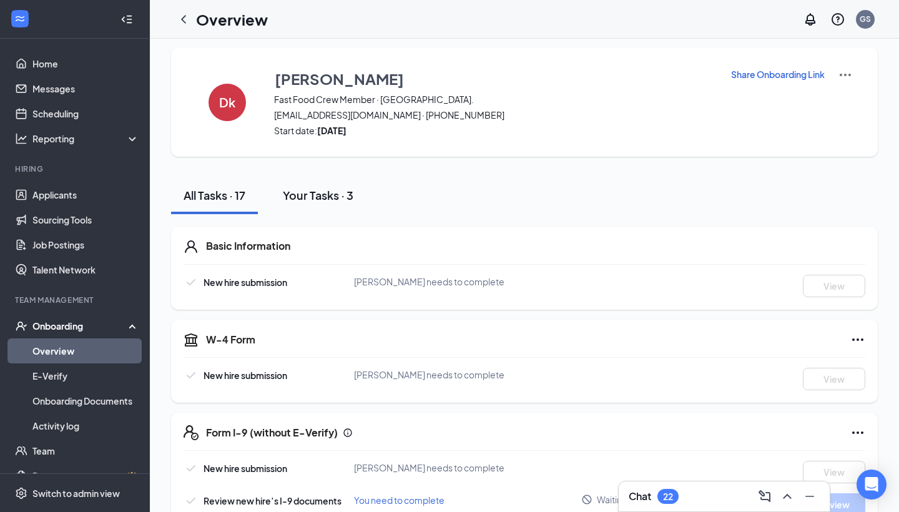
click at [325, 198] on div "Your Tasks · 3" at bounding box center [318, 195] width 71 height 16
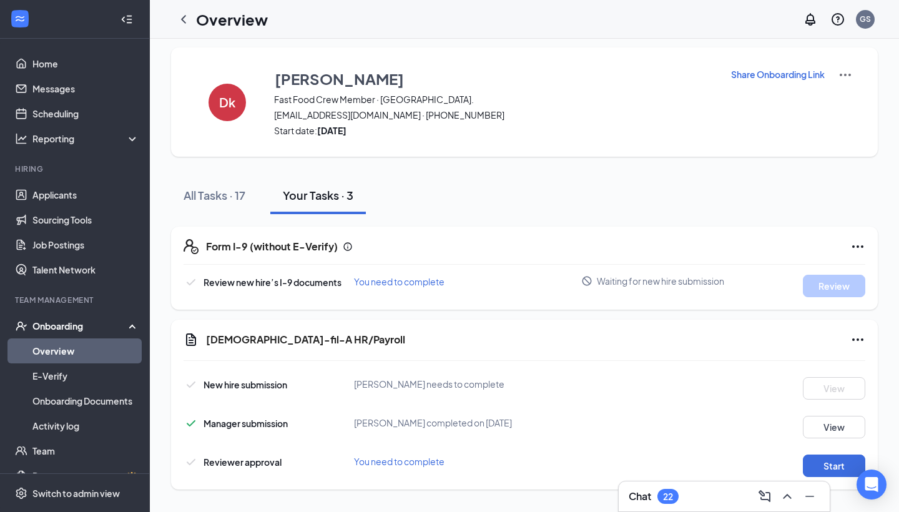
click at [692, 505] on div "Chat 22" at bounding box center [724, 496] width 191 height 20
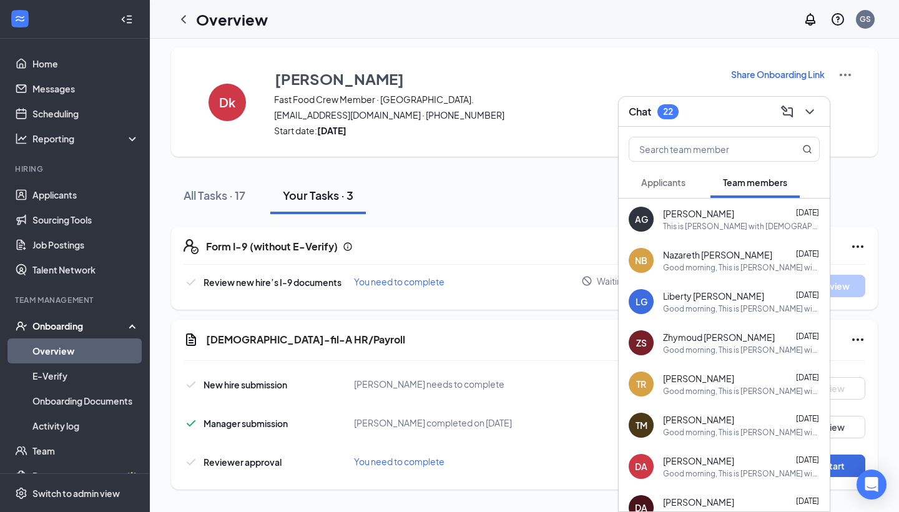
click at [696, 122] on div "Chat 22" at bounding box center [724, 112] width 211 height 30
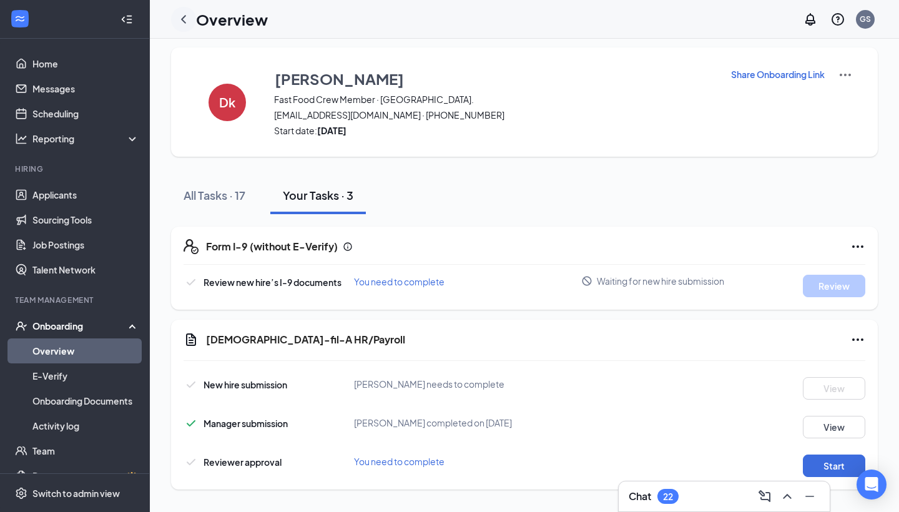
click at [189, 21] on icon "ChevronLeft" at bounding box center [183, 19] width 15 height 15
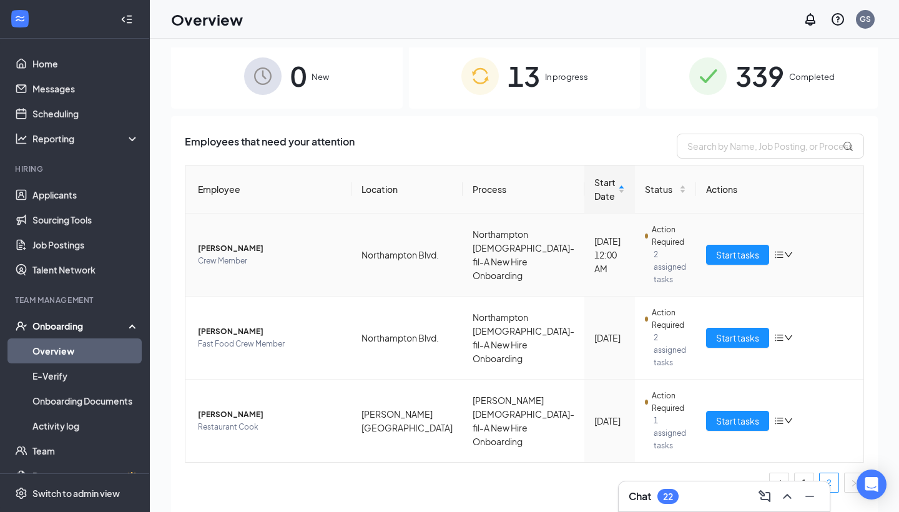
scroll to position [4, 0]
click at [433, 116] on div "0 New 13 In progress 339 Completed Employees that need your attention Employee …" at bounding box center [524, 297] width 707 height 500
click at [438, 101] on div "13 In progress" at bounding box center [525, 76] width 232 height 66
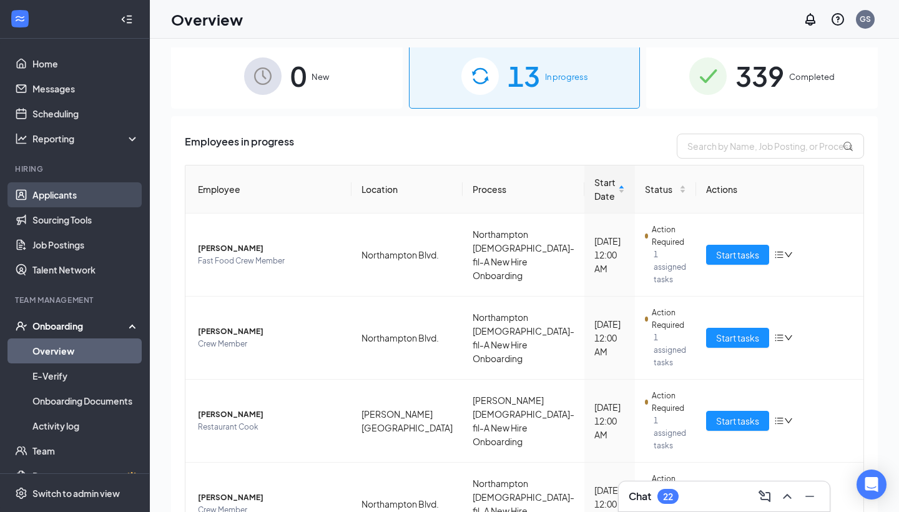
click at [96, 197] on link "Applicants" at bounding box center [85, 194] width 107 height 25
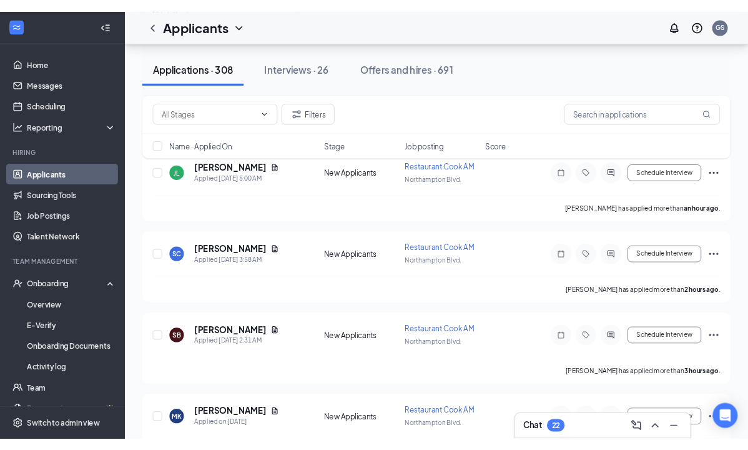
scroll to position [173, 0]
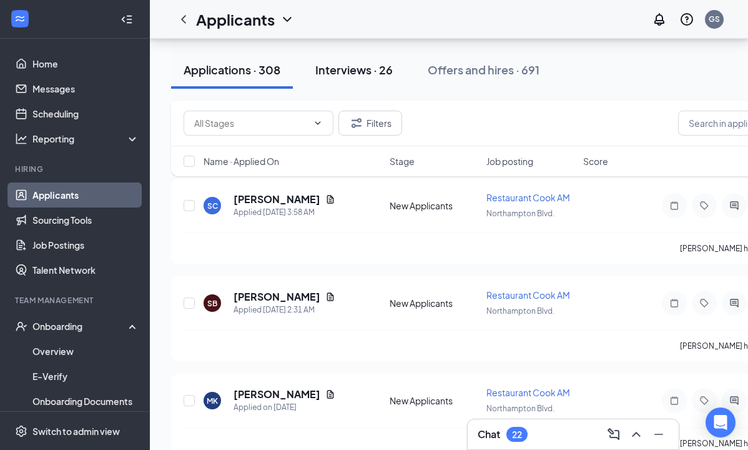
click at [347, 71] on div "Interviews · 26" at bounding box center [353, 70] width 77 height 16
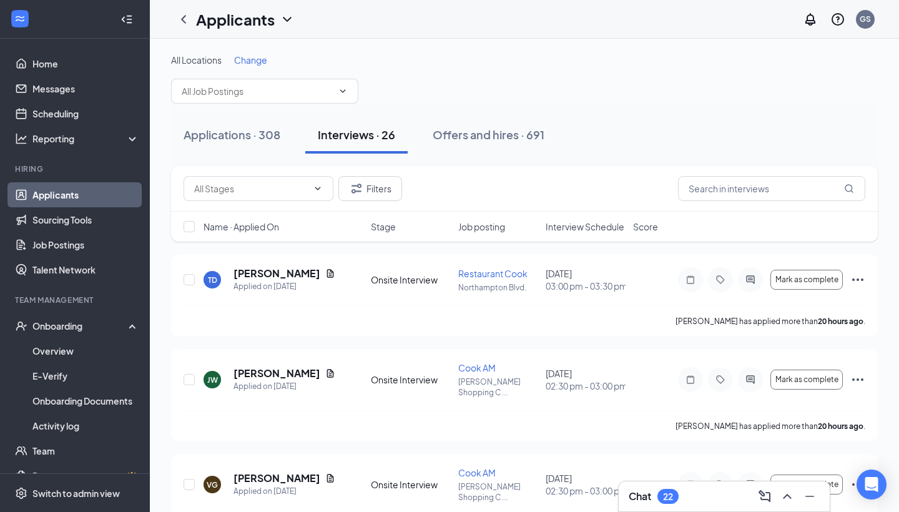
click at [596, 230] on span "Interview Schedule" at bounding box center [585, 226] width 79 height 12
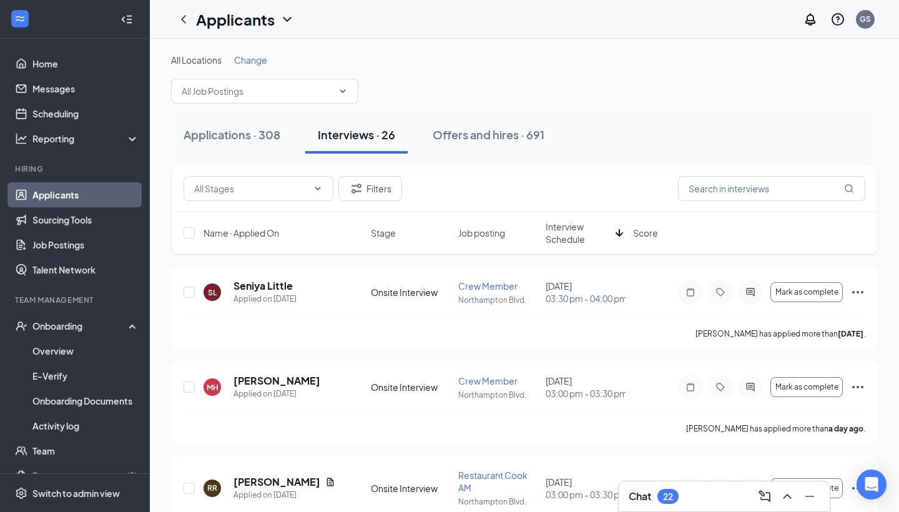
click at [596, 230] on span "Interview Schedule" at bounding box center [578, 232] width 65 height 25
